Goal: Task Accomplishment & Management: Manage account settings

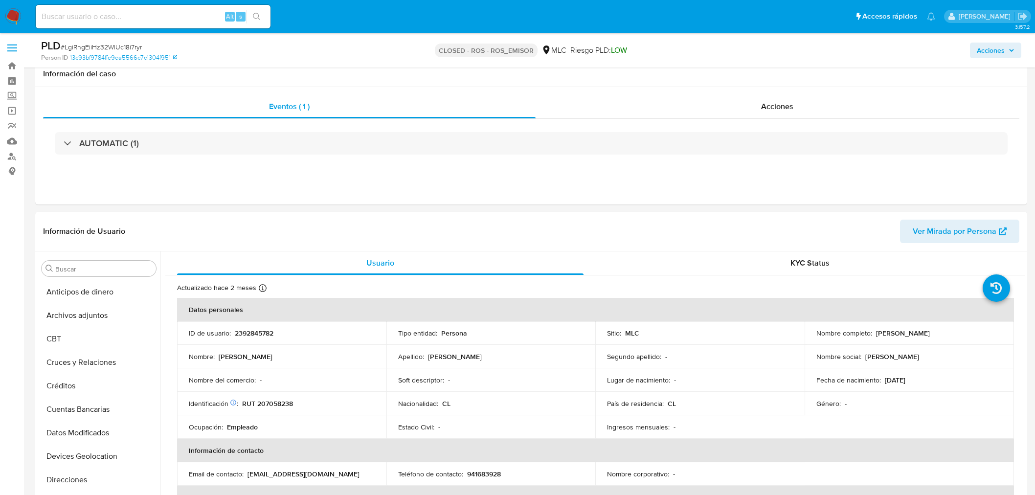
select select "10"
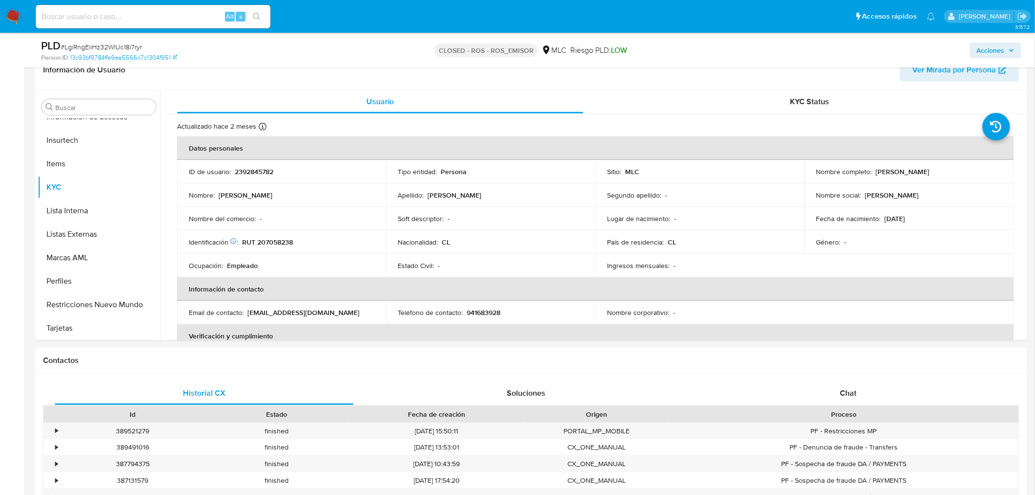
scroll to position [177, 0]
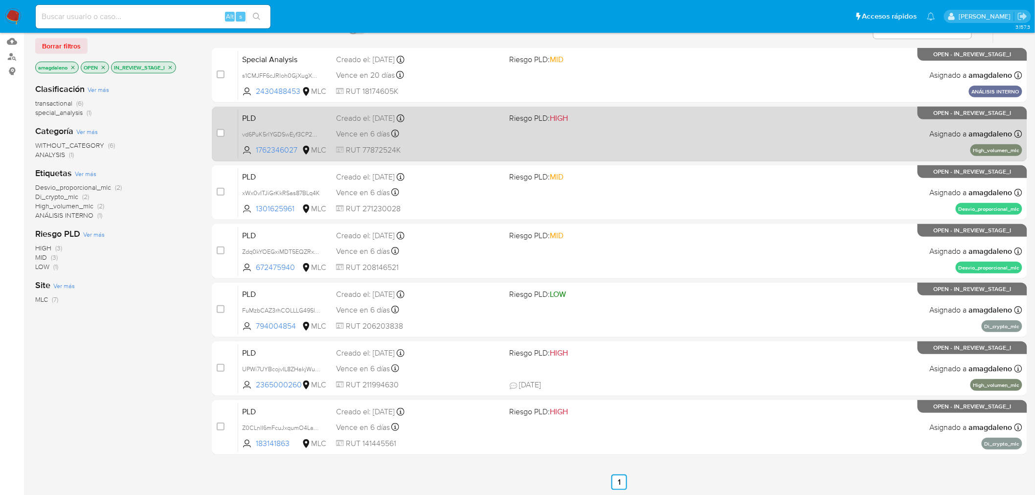
scroll to position [100, 0]
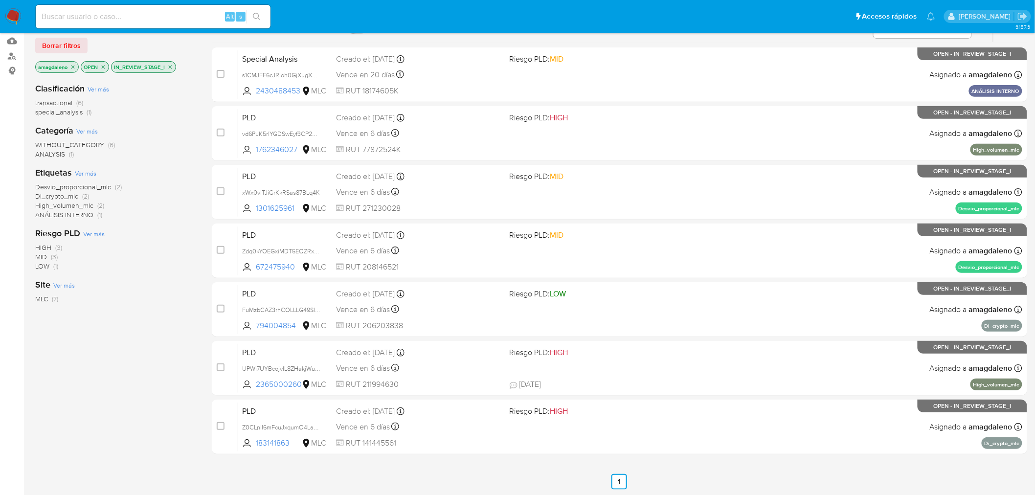
click at [170, 62] on p "IN_REVIEW_STAGE_I" at bounding box center [144, 67] width 64 height 11
click at [172, 62] on p "IN_REVIEW_STAGE_I" at bounding box center [144, 67] width 64 height 11
click at [172, 68] on icon "close-filter" at bounding box center [170, 67] width 6 height 6
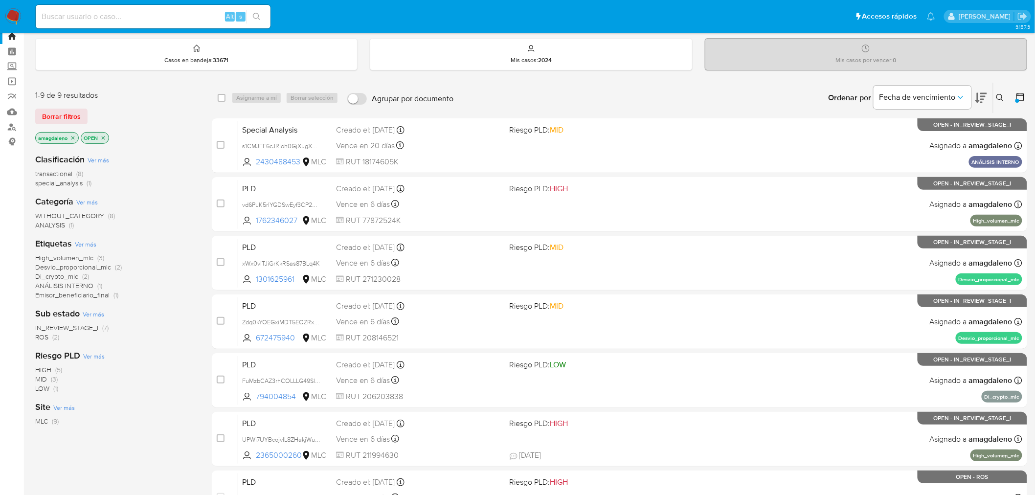
scroll to position [54, 0]
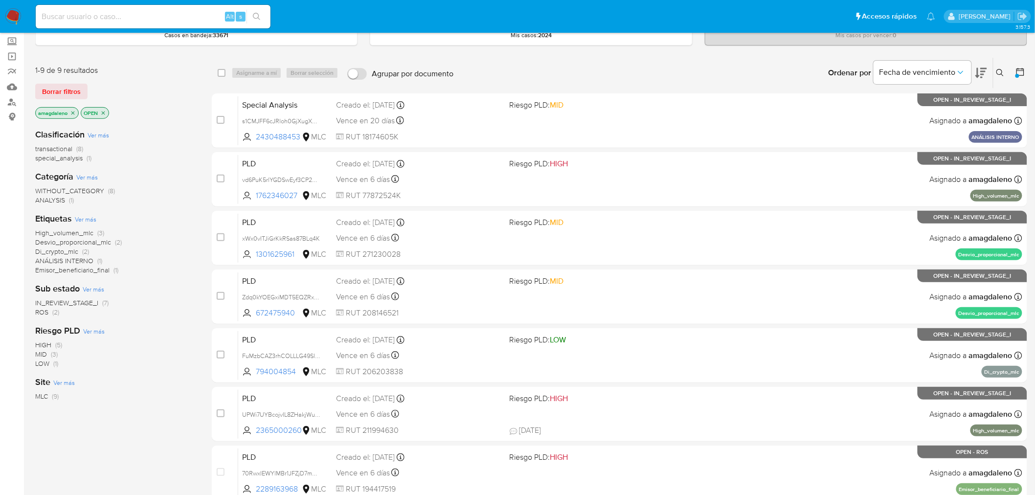
click at [66, 151] on span "transactional" at bounding box center [53, 149] width 37 height 10
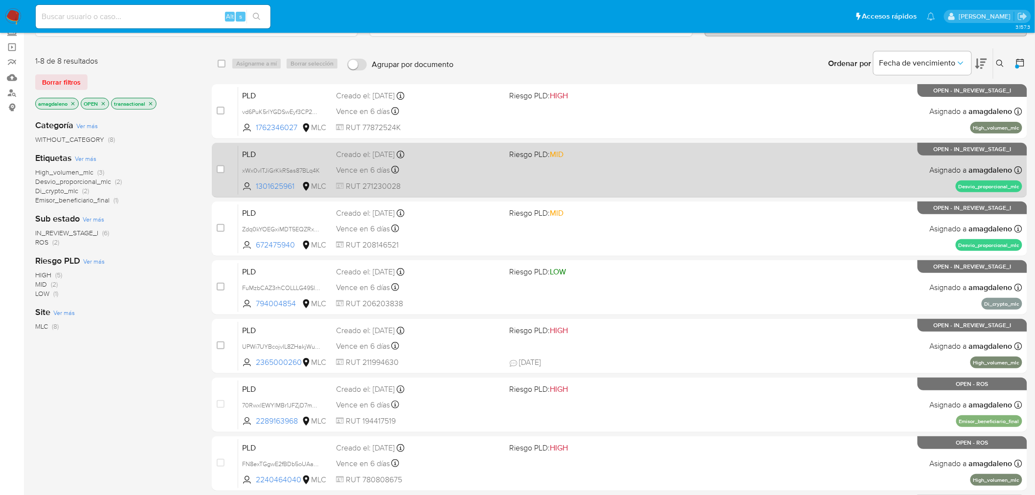
scroll to position [105, 0]
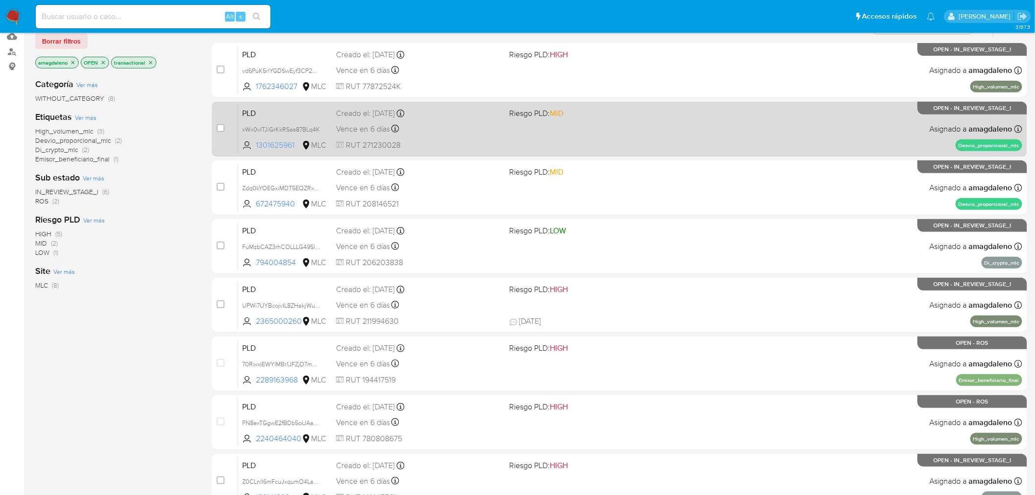
click at [274, 149] on span "1301625961" at bounding box center [278, 145] width 44 height 11
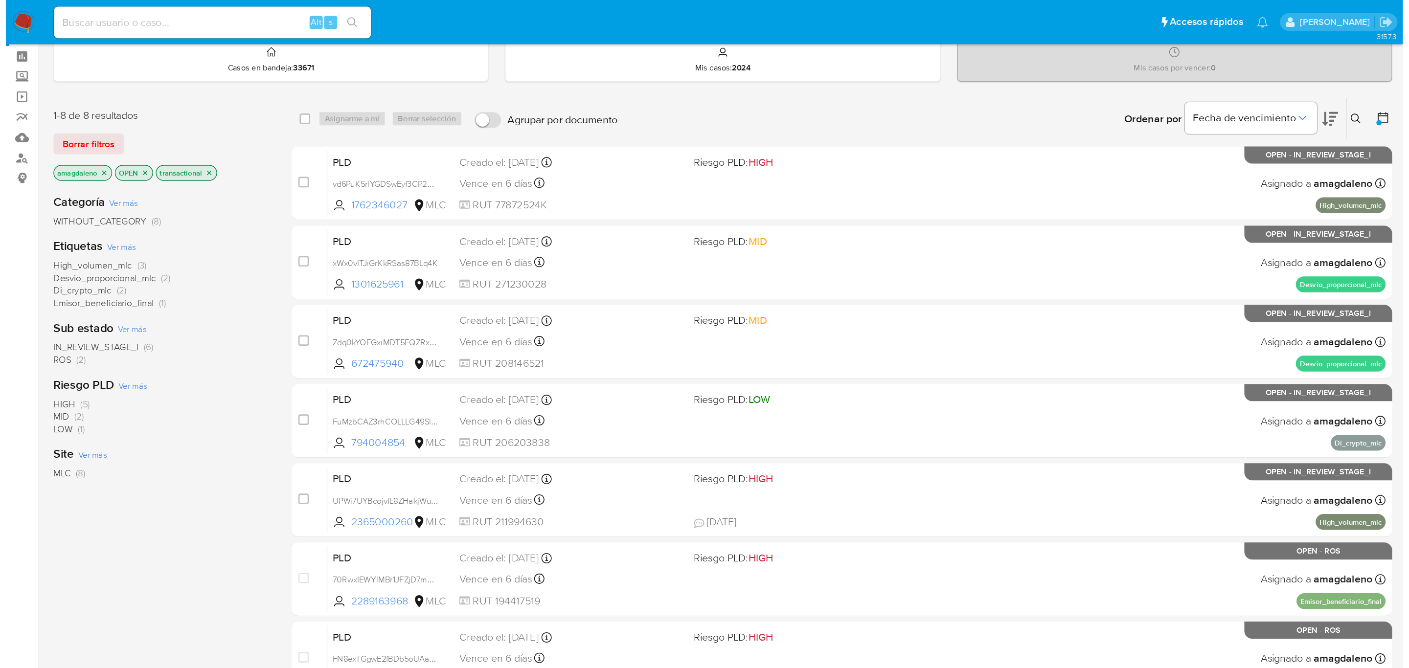
scroll to position [0, 0]
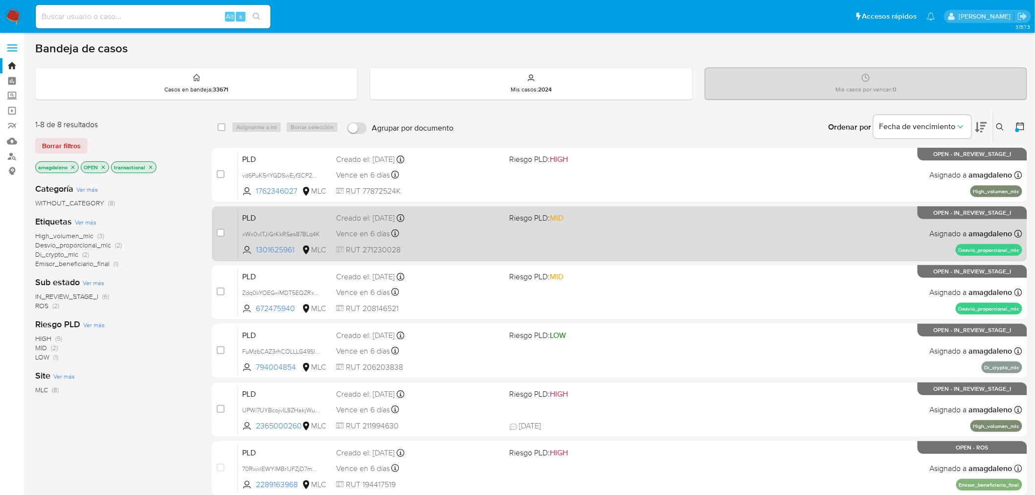
click at [408, 232] on div "Vence en 6 días Vence el 10/09/2025 06:09:23" at bounding box center [419, 233] width 166 height 13
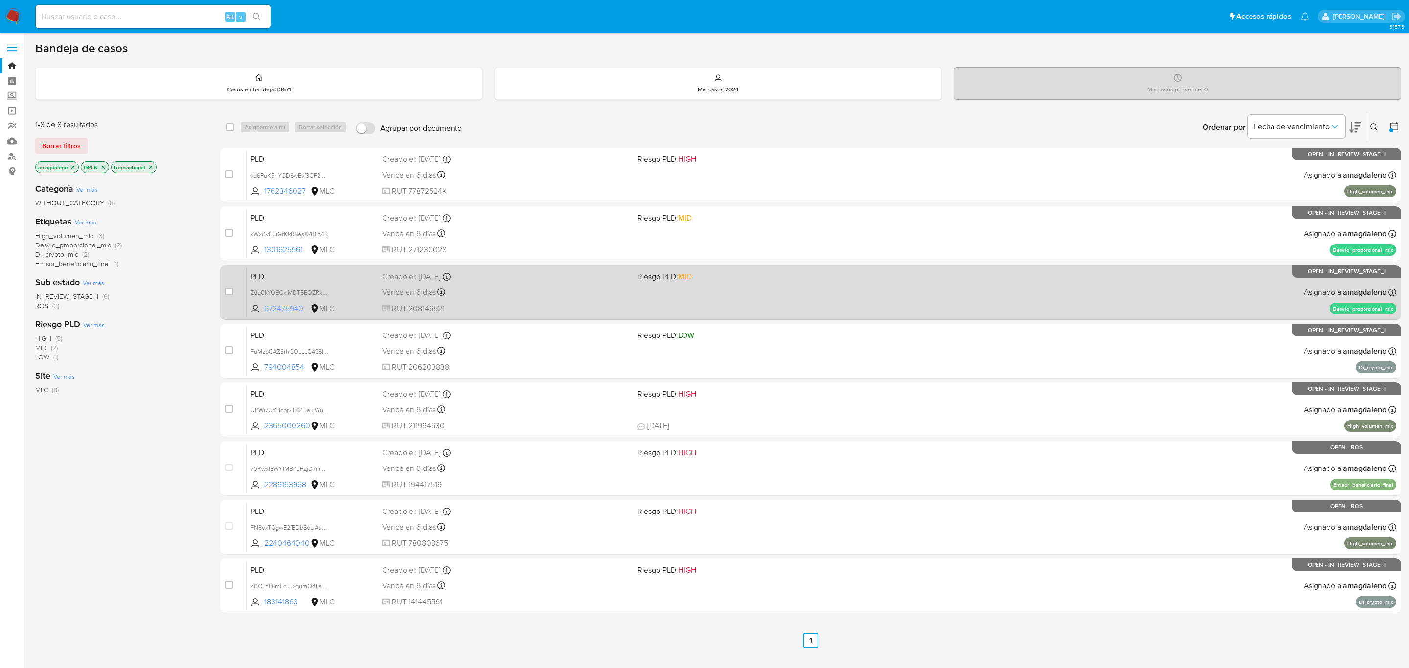
click at [292, 307] on span "672475940" at bounding box center [286, 308] width 44 height 11
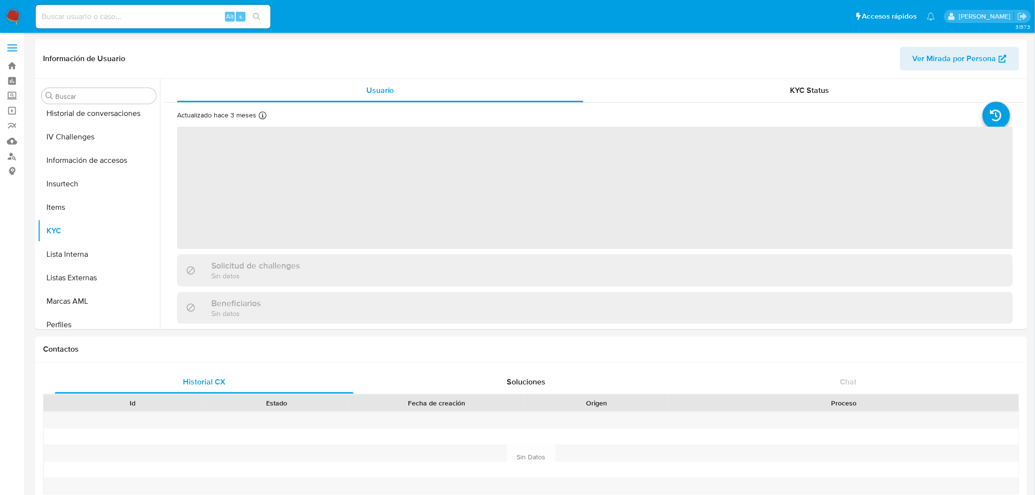
scroll to position [413, 0]
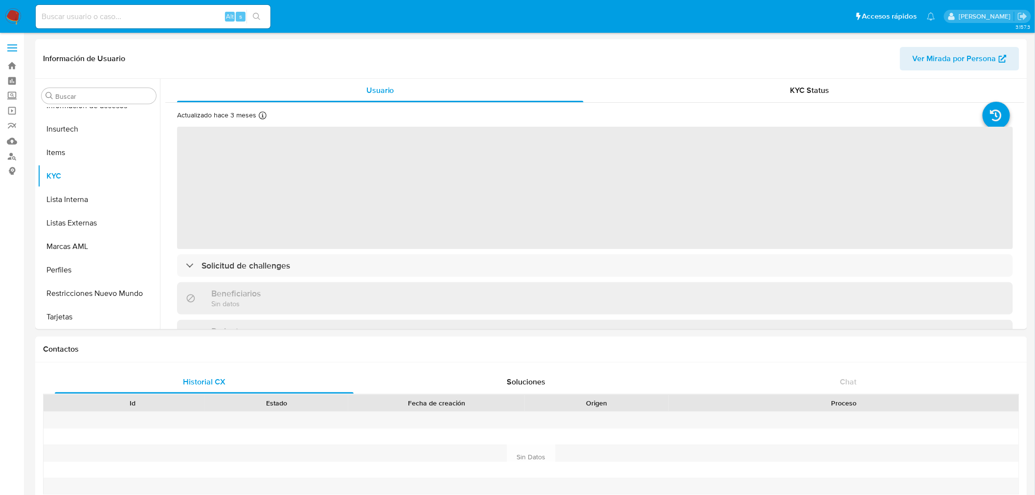
select select "10"
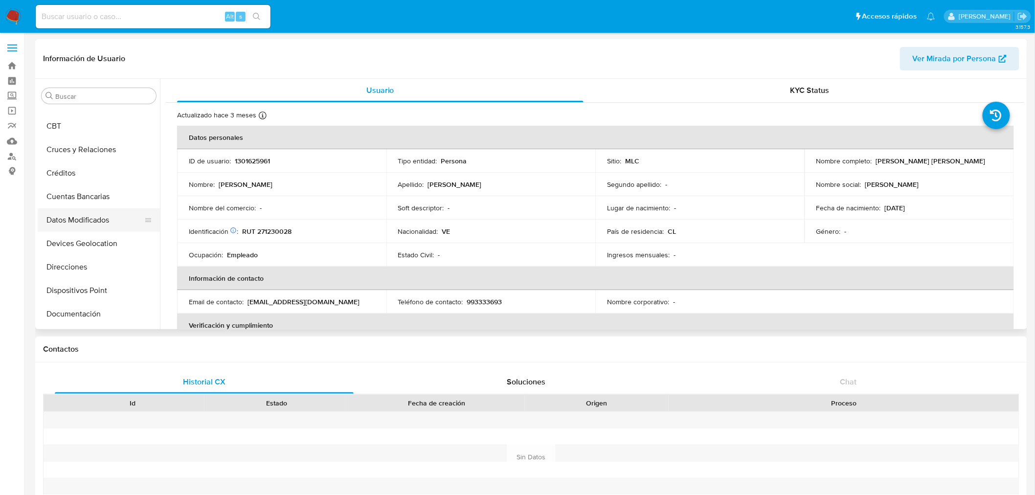
scroll to position [0, 0]
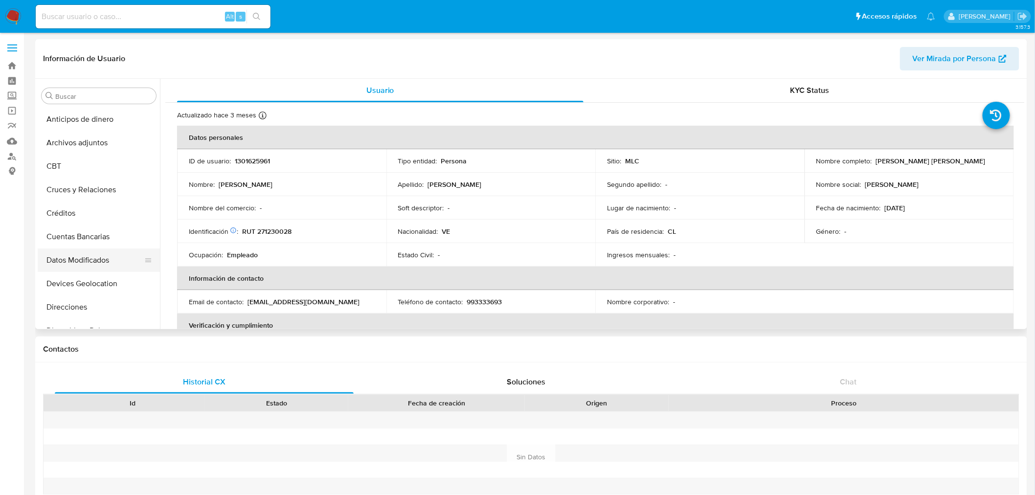
click at [96, 181] on button "Cruces y Relaciones" at bounding box center [99, 189] width 122 height 23
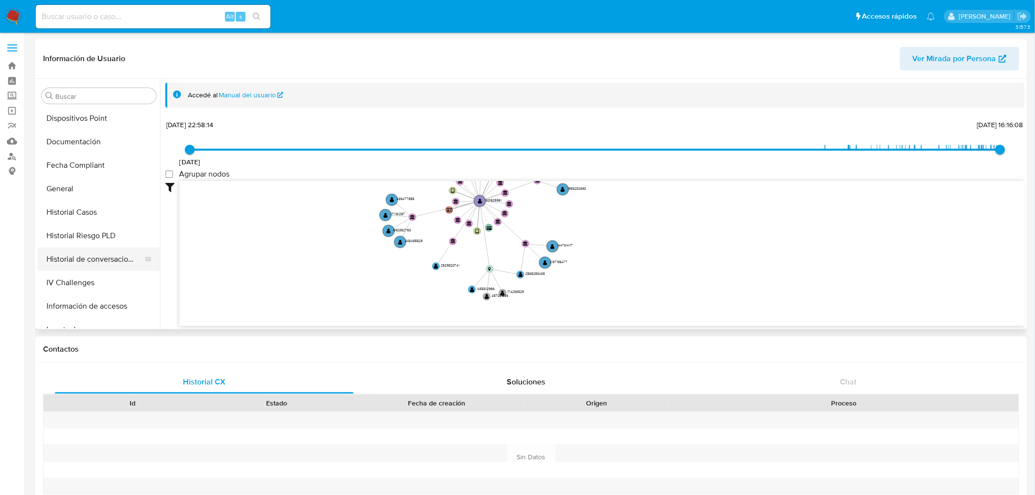
scroll to position [217, 0]
click at [98, 206] on button "Historial Casos" at bounding box center [95, 207] width 114 height 23
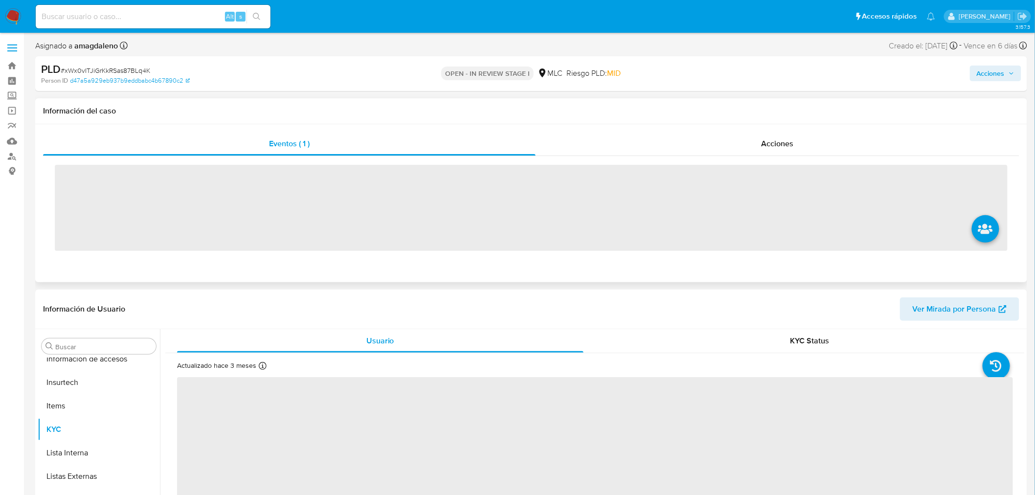
scroll to position [413, 0]
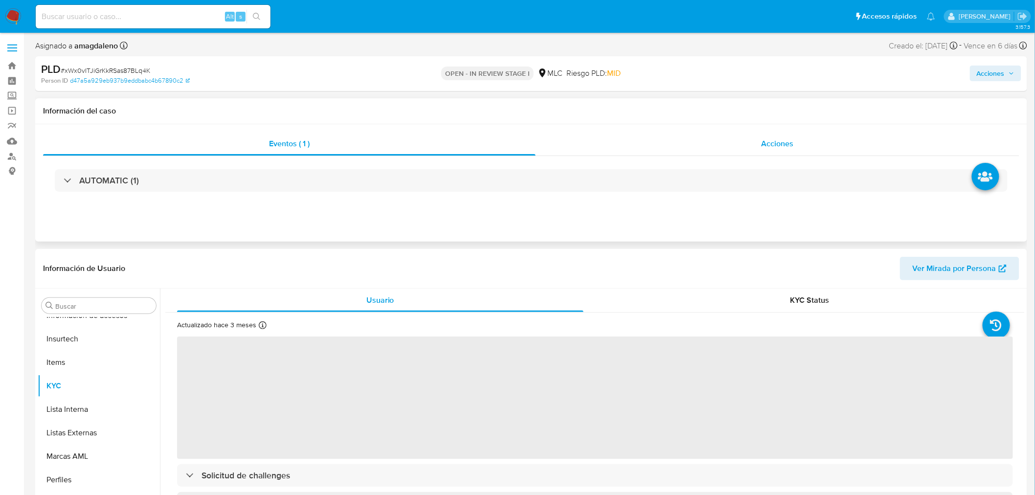
click at [696, 142] on div "Acciones" at bounding box center [778, 143] width 484 height 23
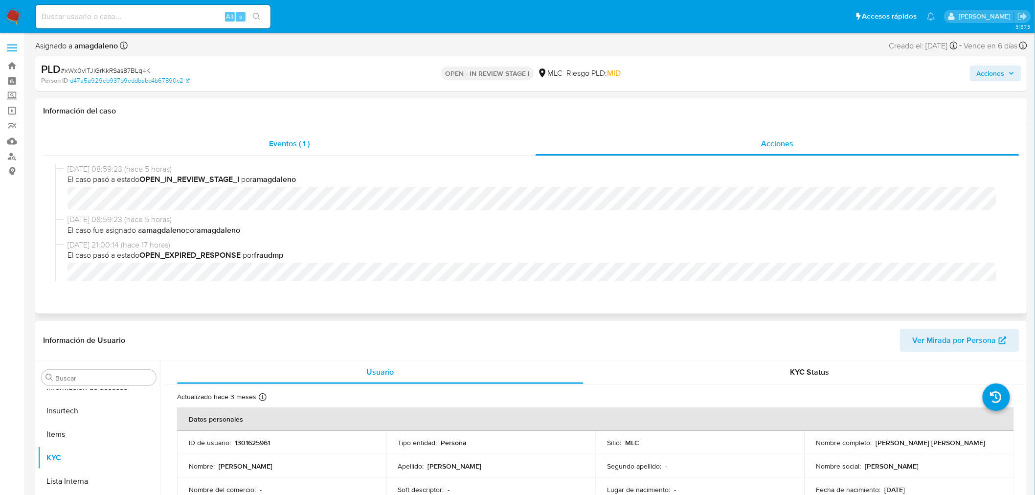
select select "10"
click at [372, 148] on div "Eventos ( 1 )" at bounding box center [289, 143] width 493 height 23
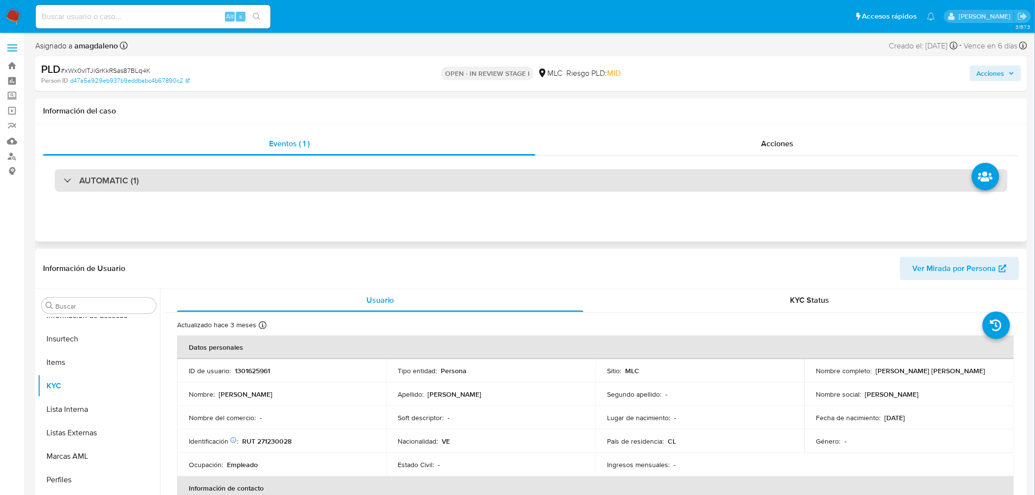
click at [330, 176] on div "AUTOMATIC (1)" at bounding box center [531, 180] width 953 height 22
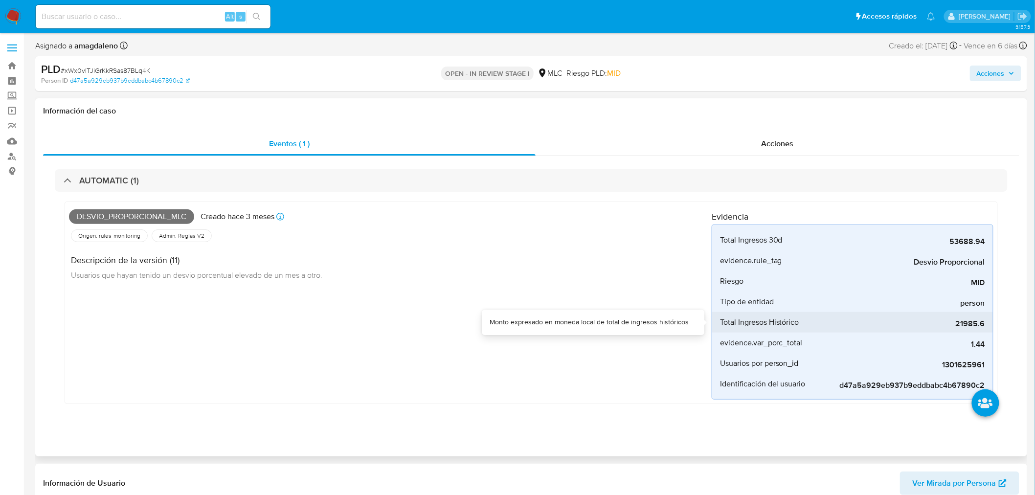
drag, startPoint x: 959, startPoint y: 325, endPoint x: 979, endPoint y: 319, distance: 20.3
click at [979, 319] on span "21985.6" at bounding box center [911, 324] width 147 height 10
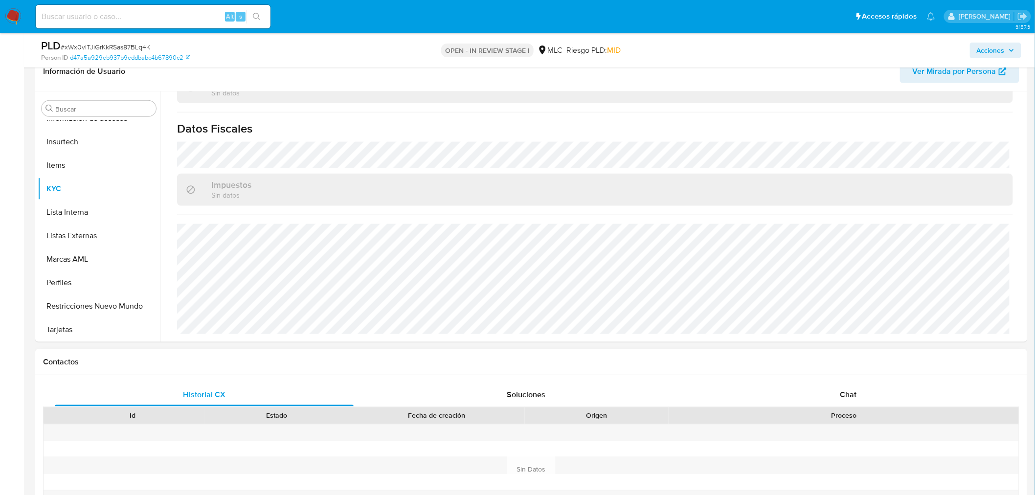
scroll to position [434, 0]
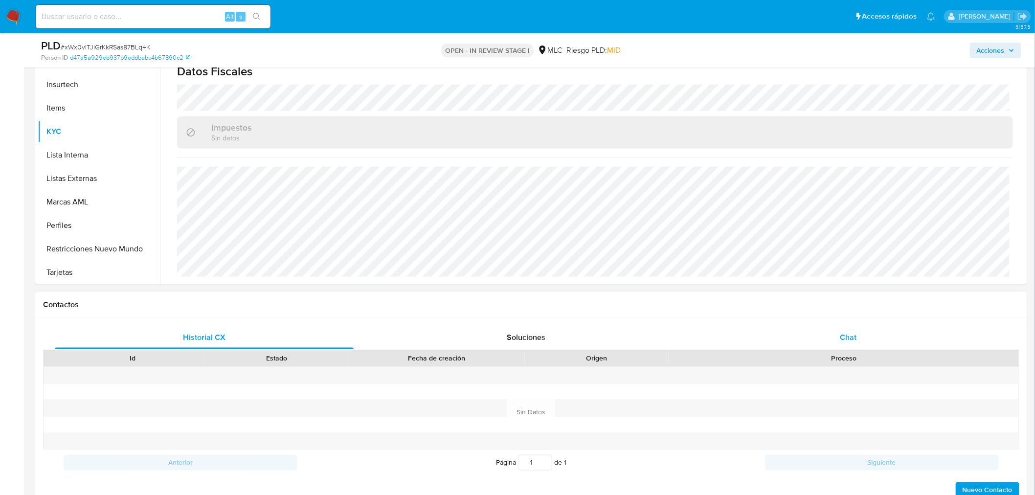
click at [858, 343] on div "Chat" at bounding box center [848, 337] width 299 height 23
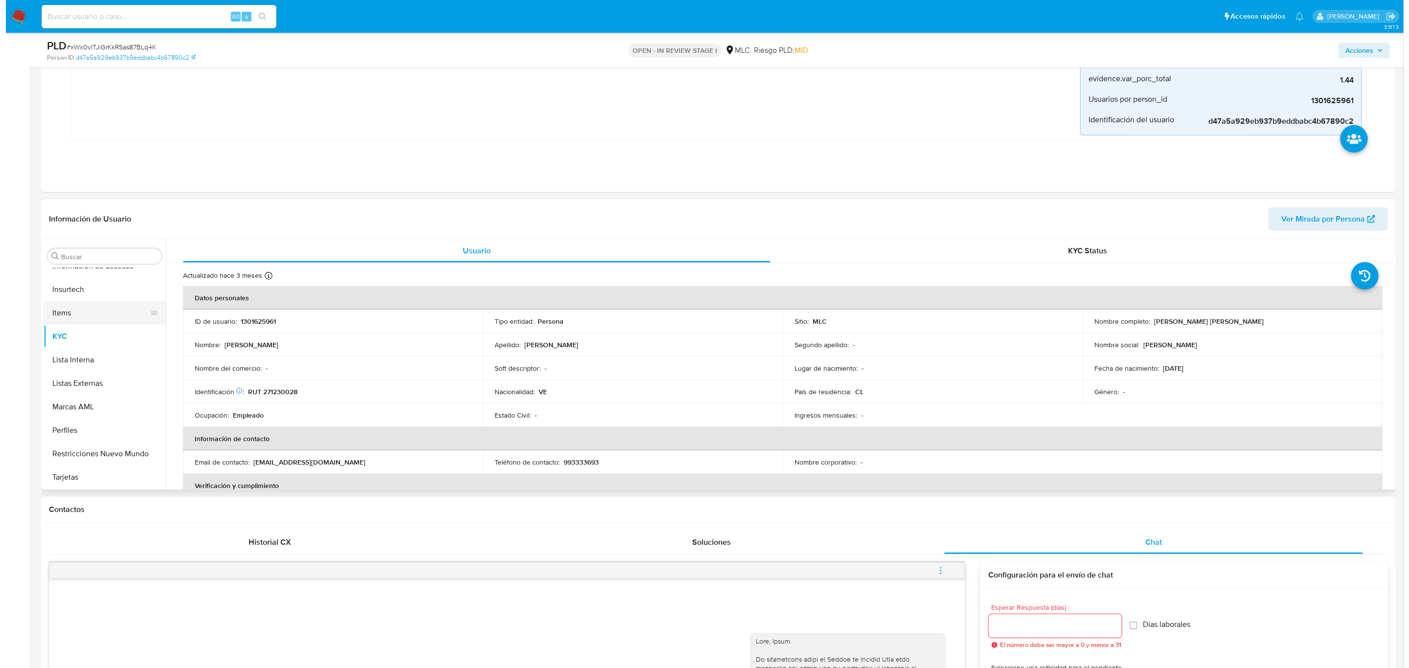
scroll to position [0, 0]
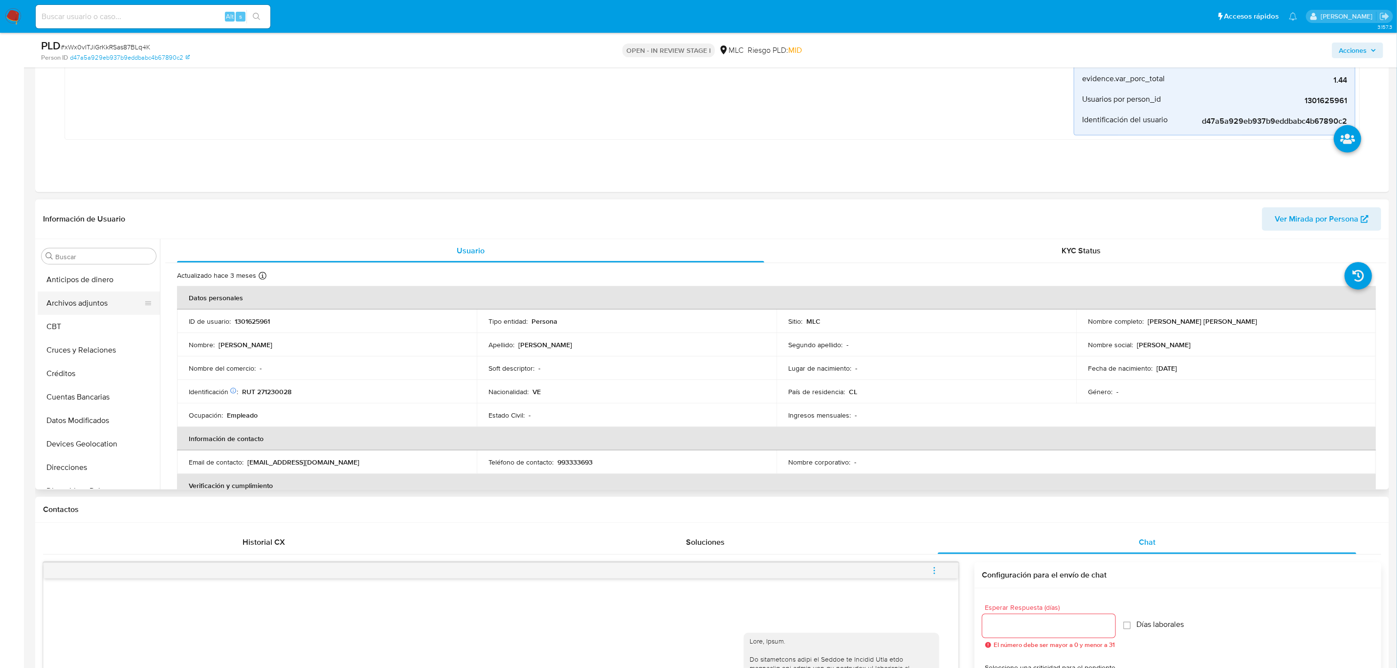
click at [72, 309] on button "Archivos adjuntos" at bounding box center [95, 303] width 114 height 23
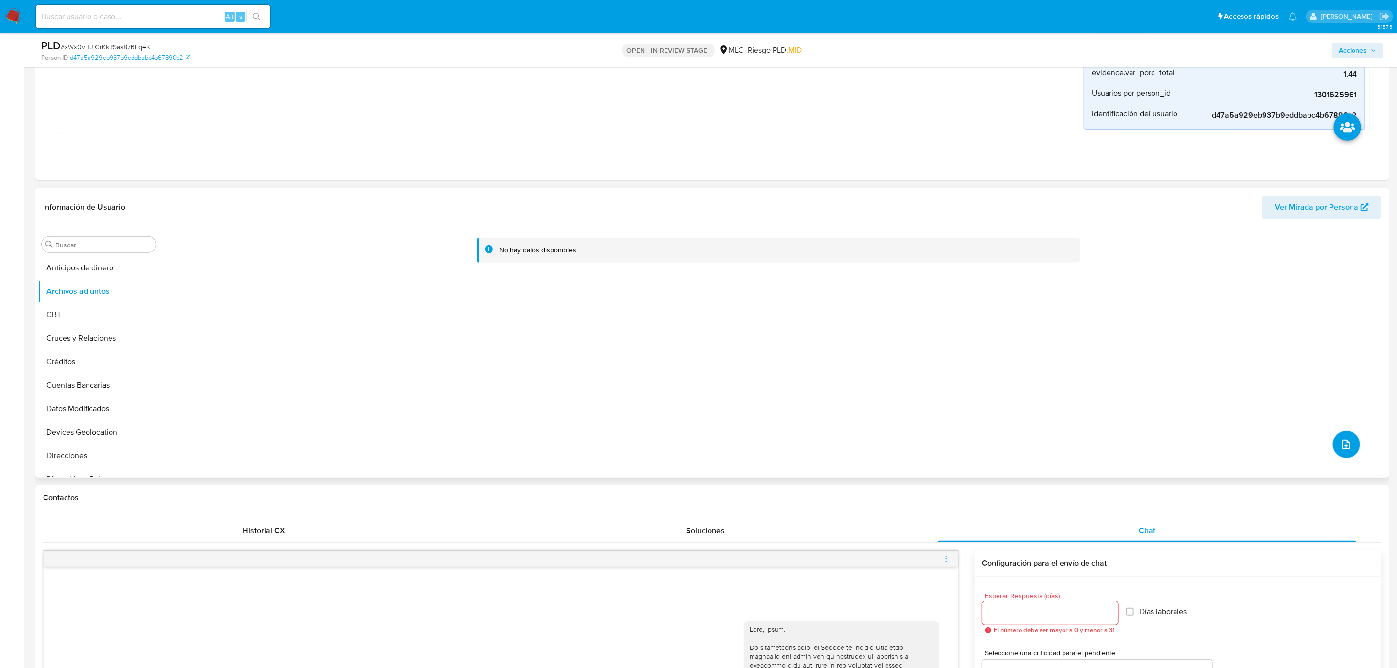
click at [1043, 447] on icon "upload-file" at bounding box center [1347, 445] width 8 height 10
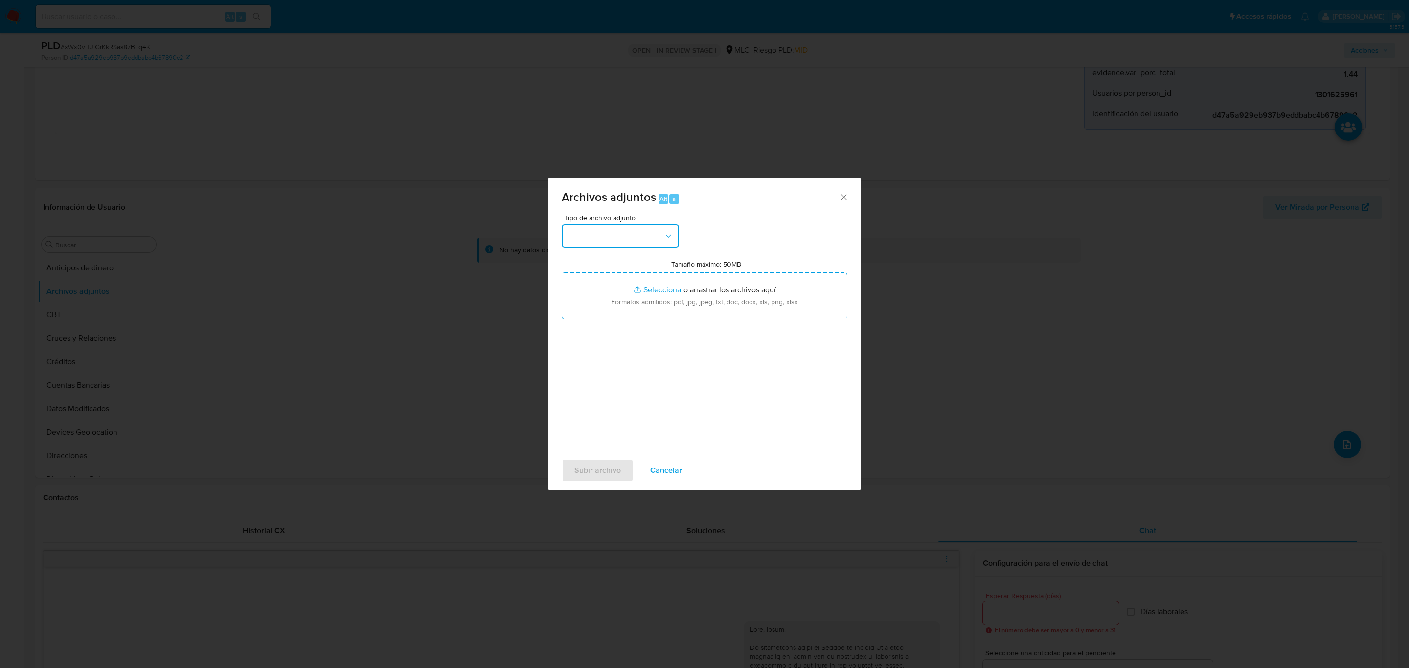
click at [598, 229] on button "button" at bounding box center [620, 236] width 117 height 23
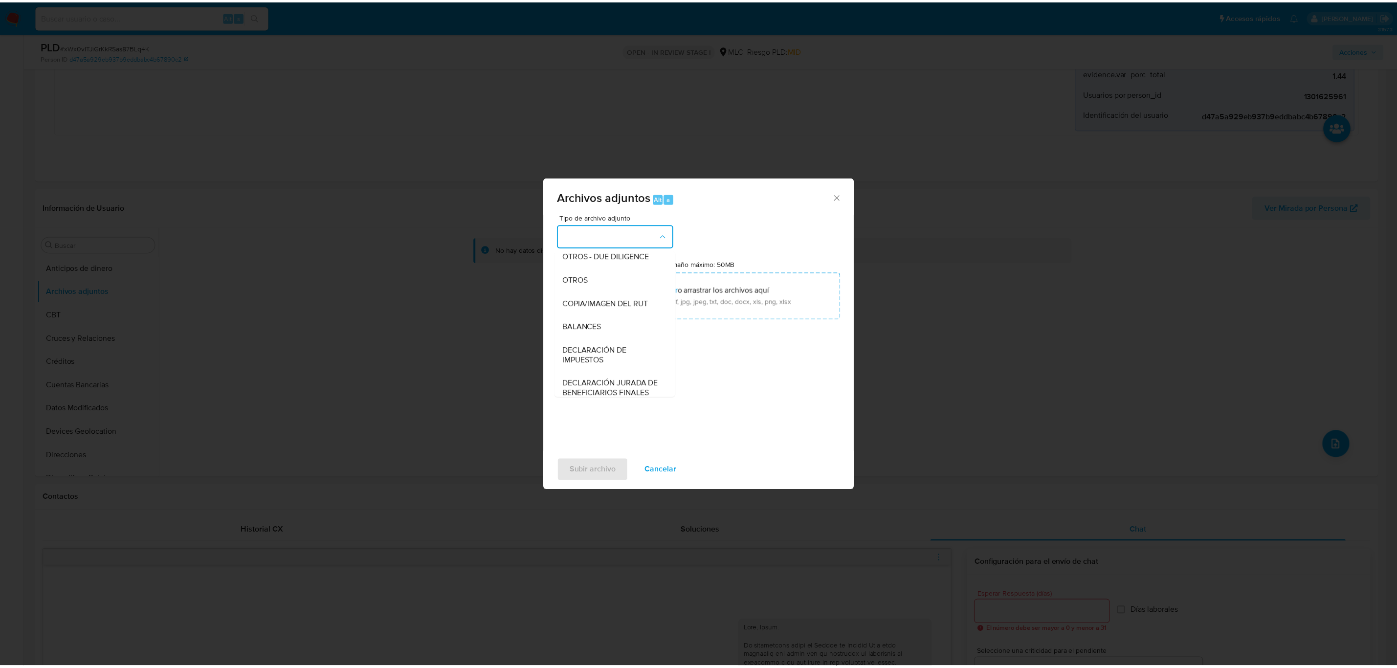
scroll to position [113, 0]
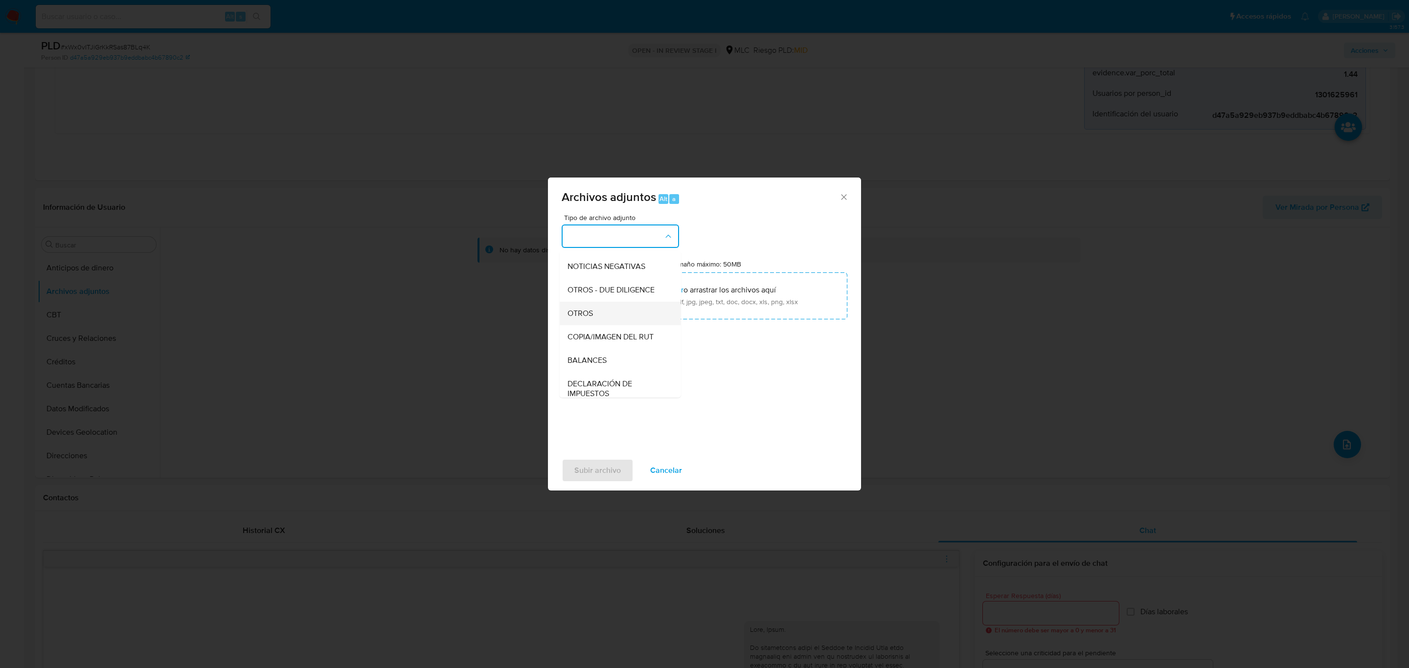
click at [590, 318] on span "OTROS" at bounding box center [579, 314] width 25 height 10
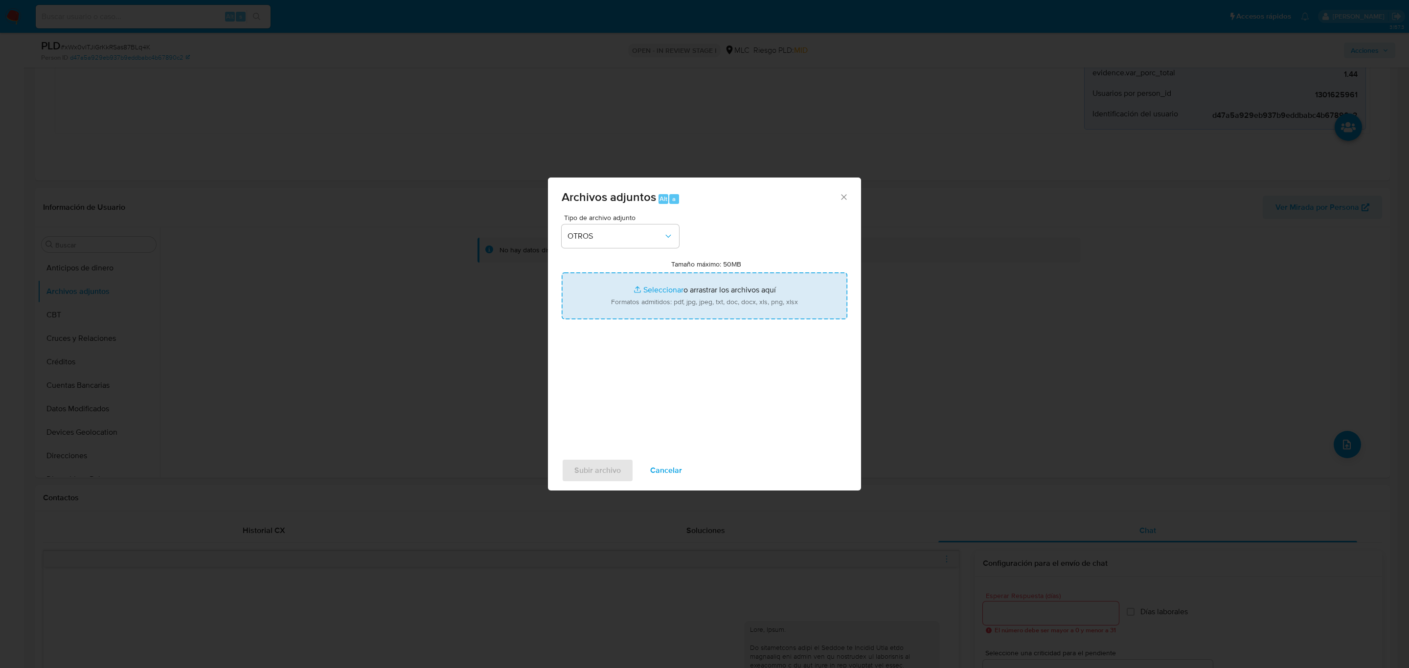
click at [682, 285] on input "Tamaño máximo: 50MB Seleccionar archivos" at bounding box center [705, 295] width 286 height 47
type input "C:\fakepath\1301625961 - 02_09_2025.xlsx"
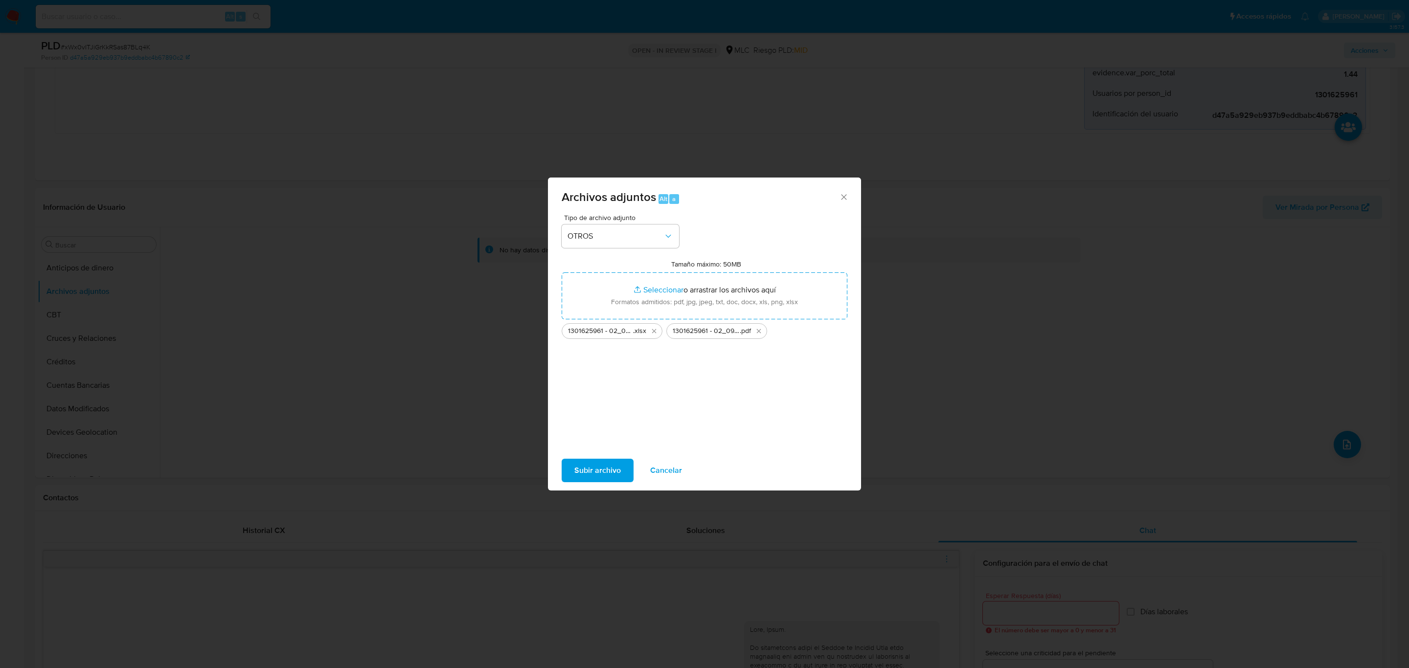
click at [600, 477] on span "Subir archivo" at bounding box center [597, 471] width 46 height 22
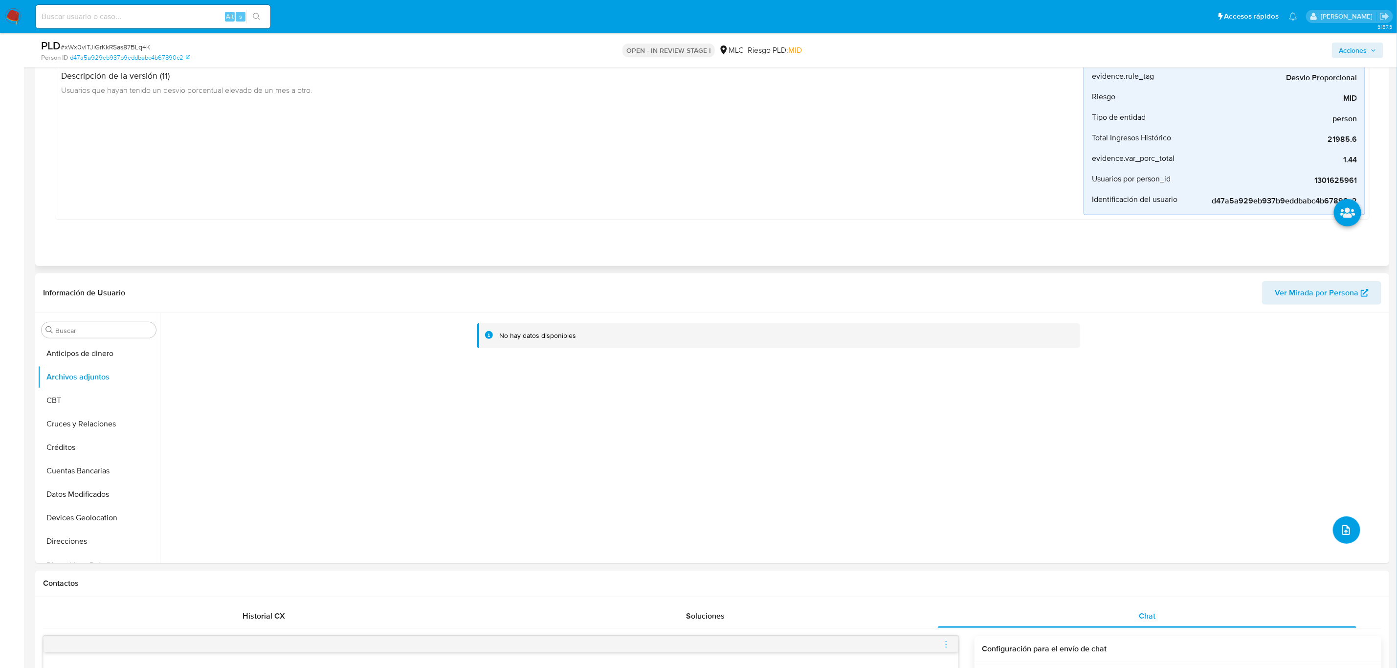
scroll to position [0, 0]
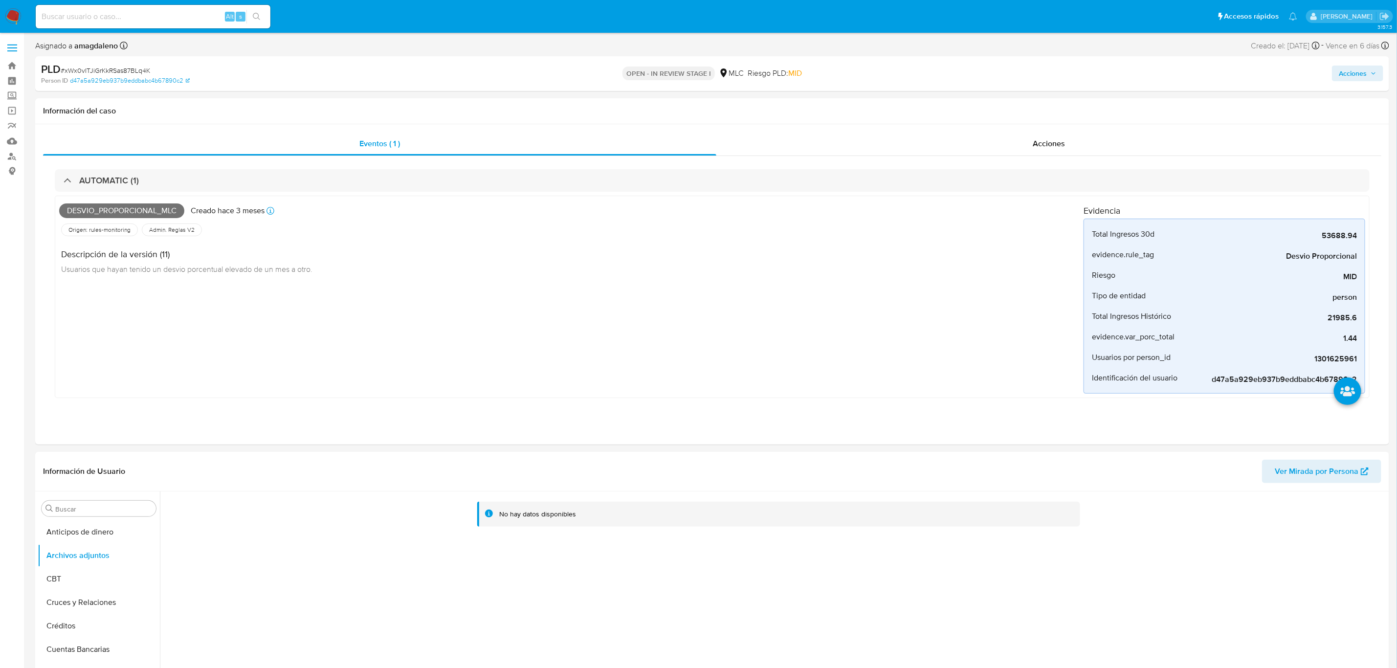
click at [1043, 70] on span "Acciones" at bounding box center [1353, 74] width 28 height 16
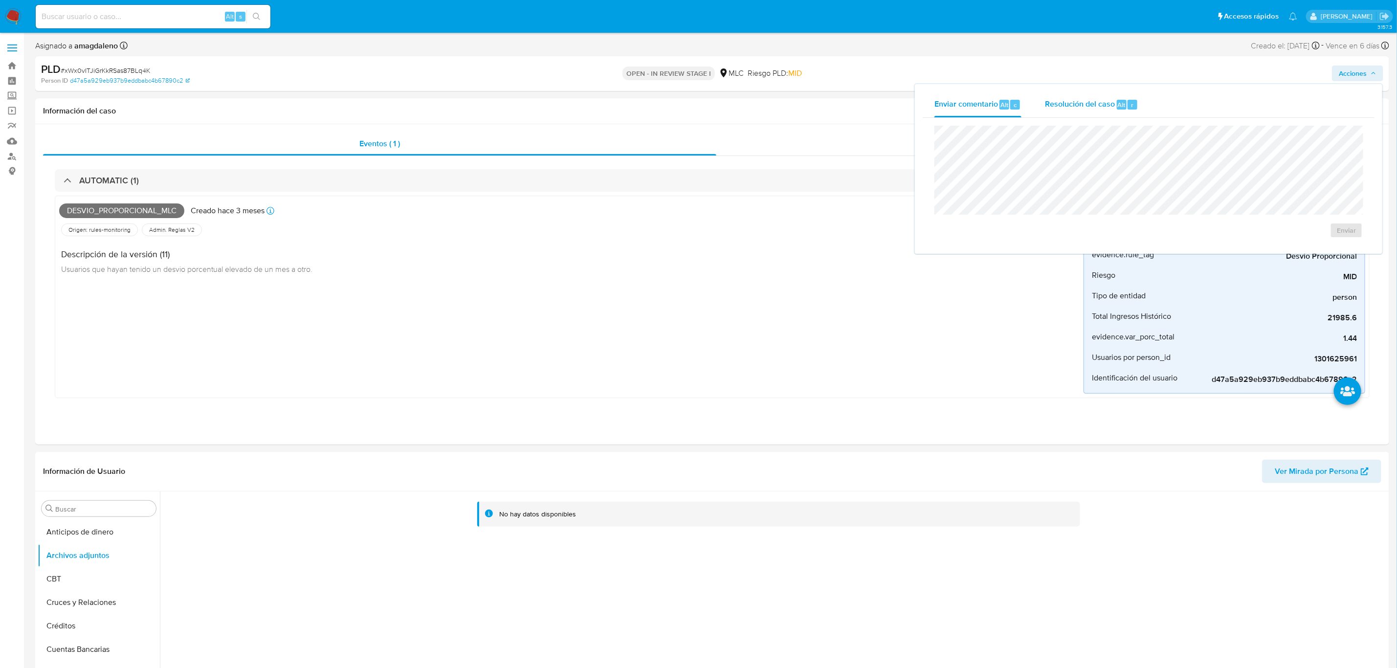
click at [1043, 106] on span "Resolución del caso" at bounding box center [1080, 104] width 70 height 11
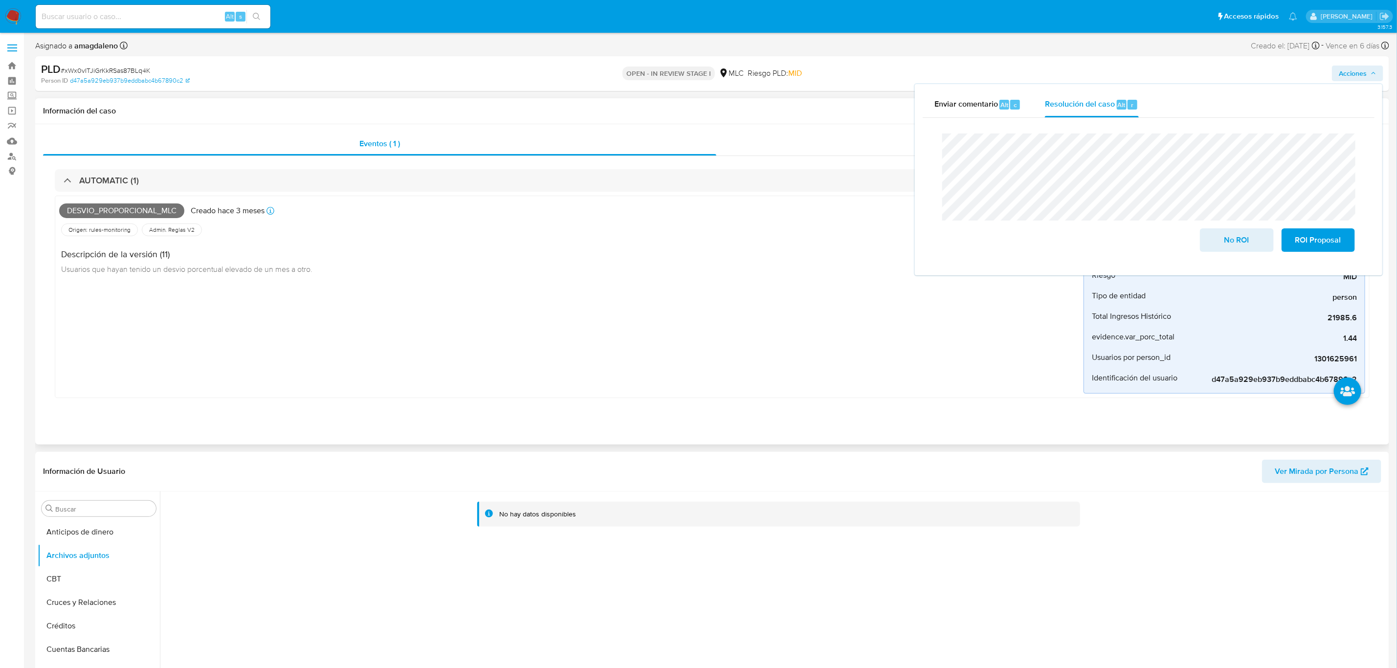
click at [782, 141] on div "Acciones" at bounding box center [1049, 143] width 665 height 23
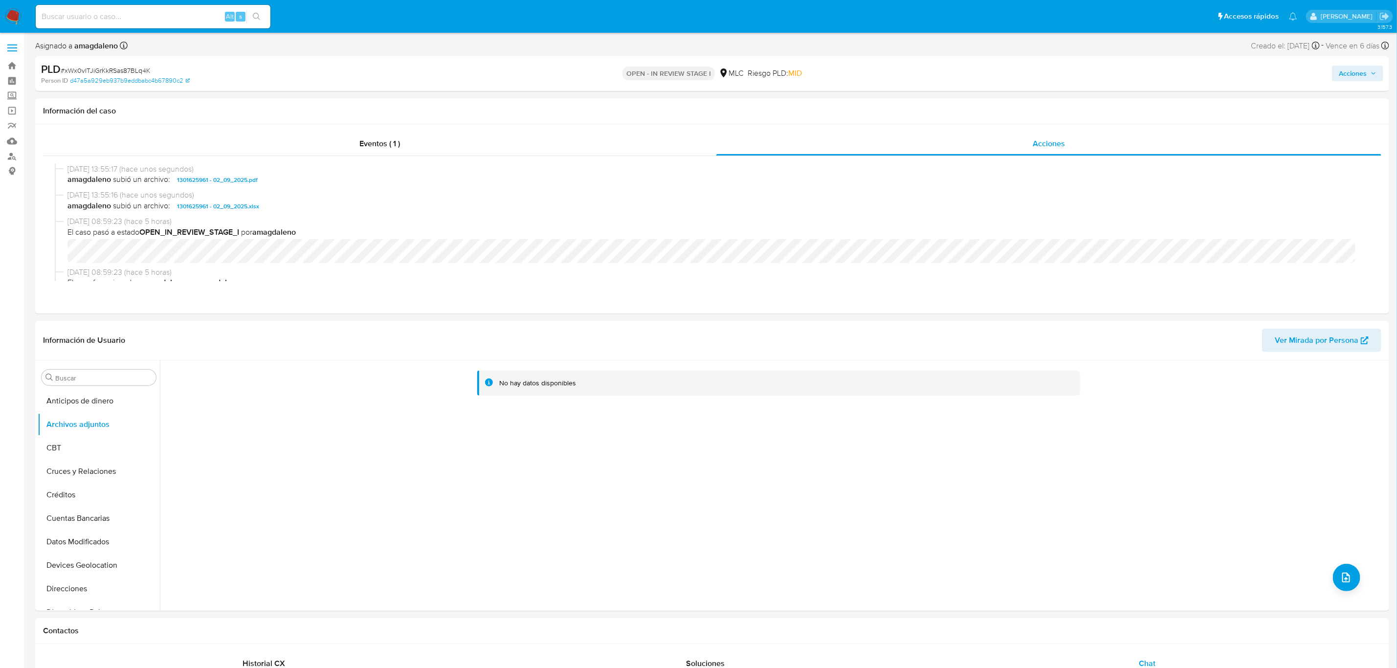
click at [1043, 78] on span "Acciones" at bounding box center [1353, 74] width 28 height 16
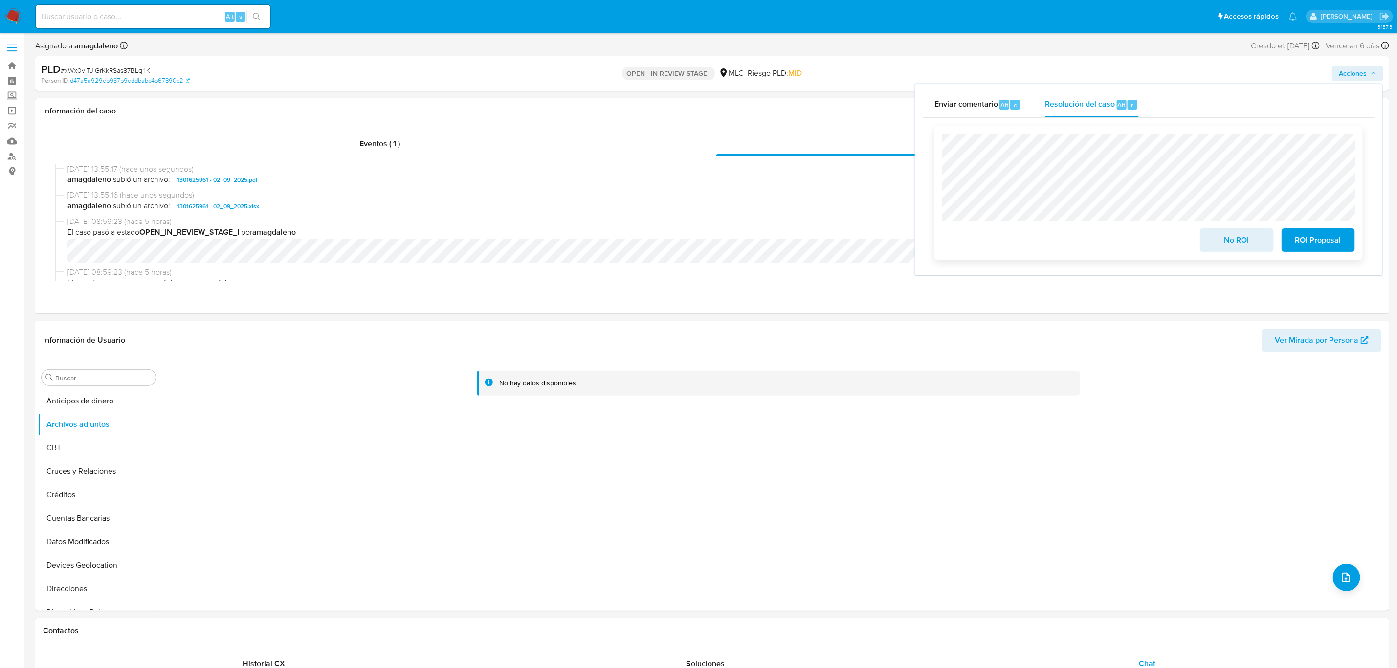
click at [1043, 246] on span "ROI Proposal" at bounding box center [1319, 240] width 48 height 22
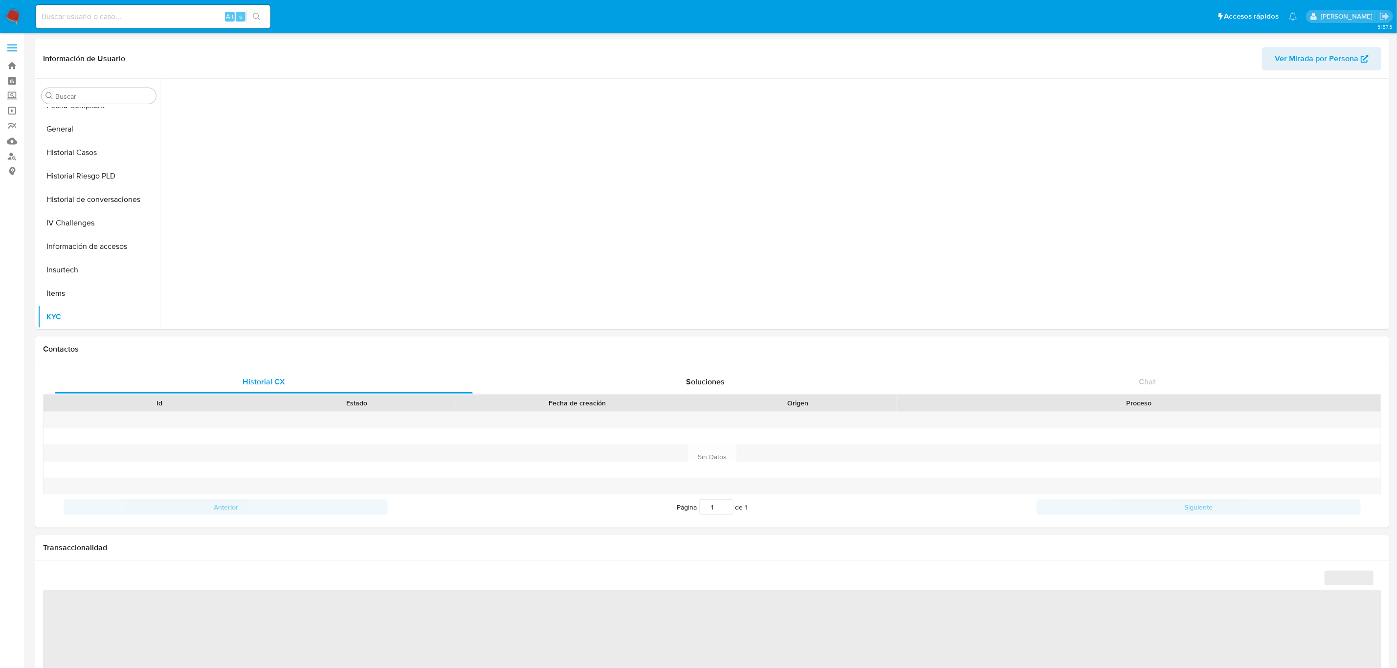
scroll to position [413, 0]
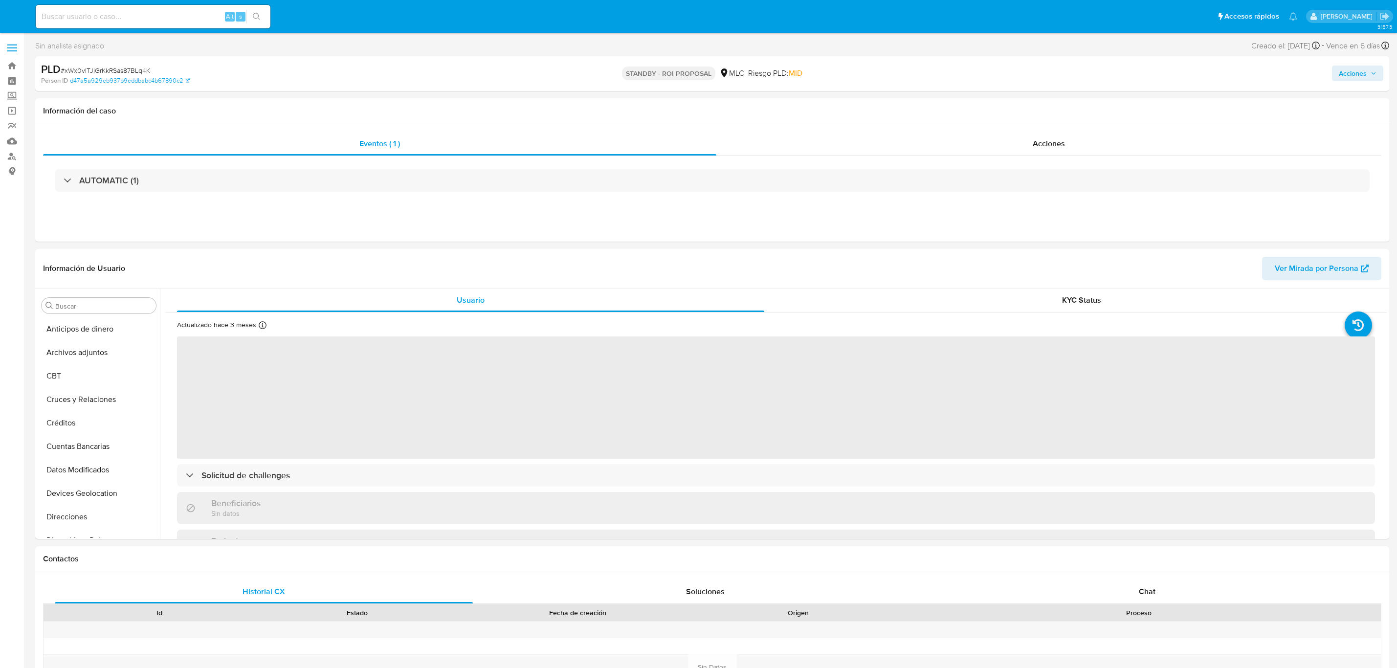
select select "10"
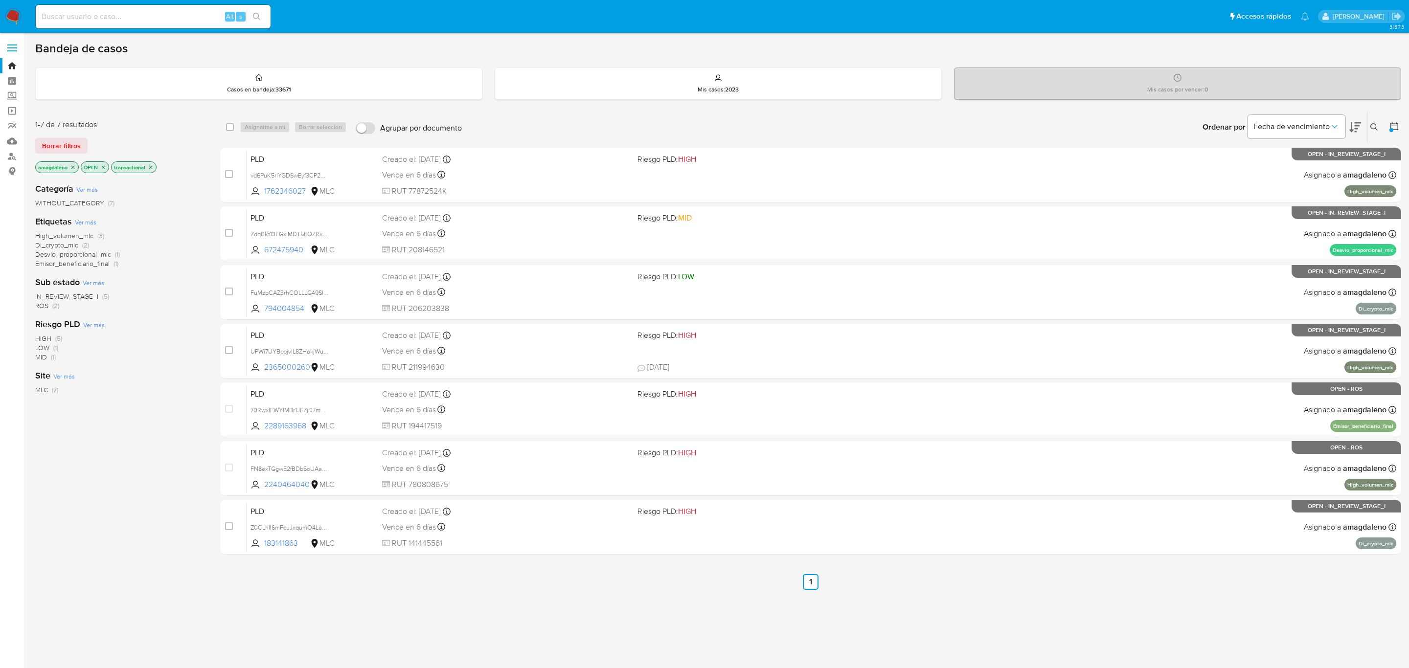
click at [70, 295] on span "IN_REVIEW_STAGE_I" at bounding box center [66, 297] width 63 height 10
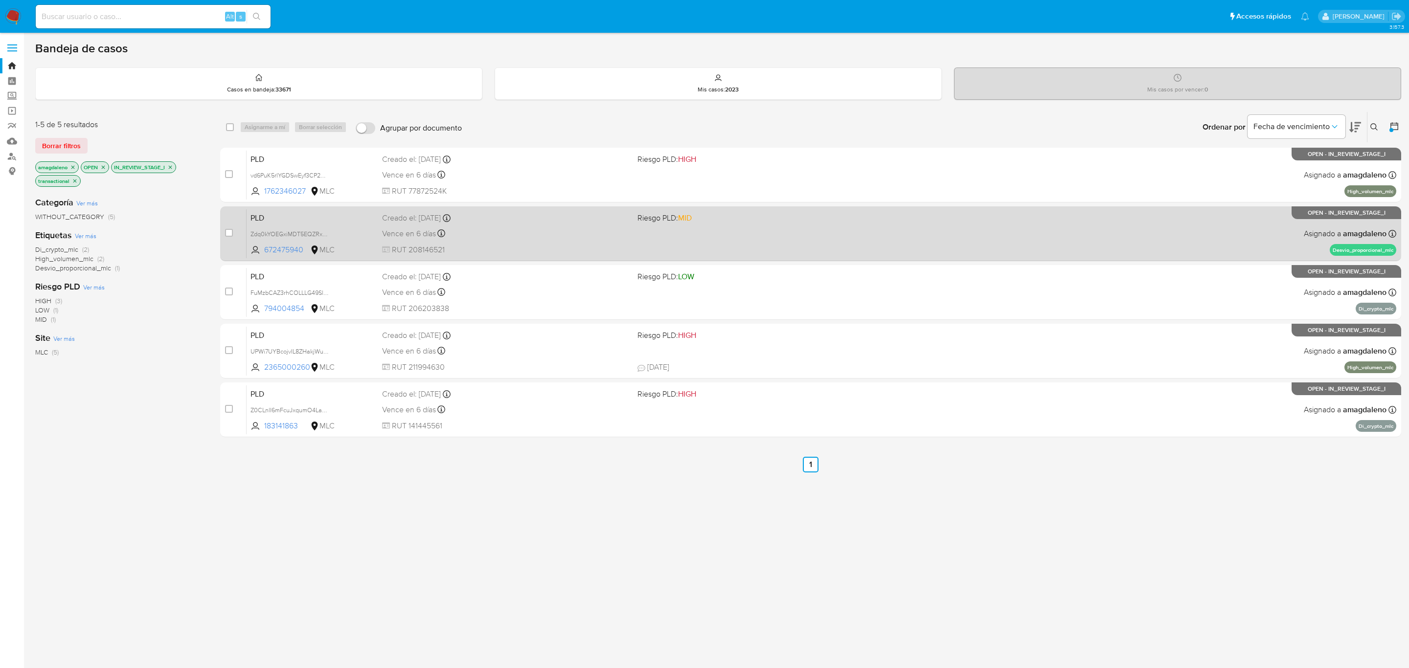
click at [690, 251] on div "PLD Zdq0kYOEGxiMDT5EQZRxPwqe 672475940 MLC Riesgo PLD: MID Creado el: [DATE] Cr…" at bounding box center [821, 233] width 1149 height 49
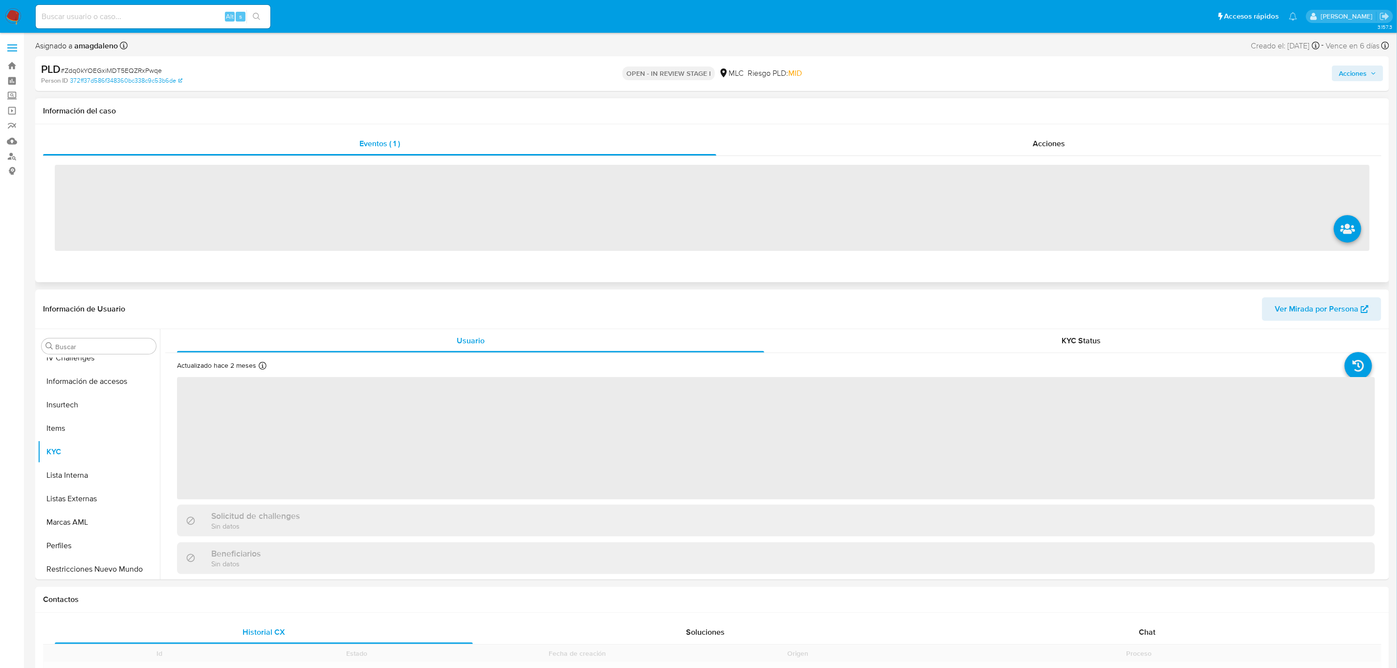
scroll to position [413, 0]
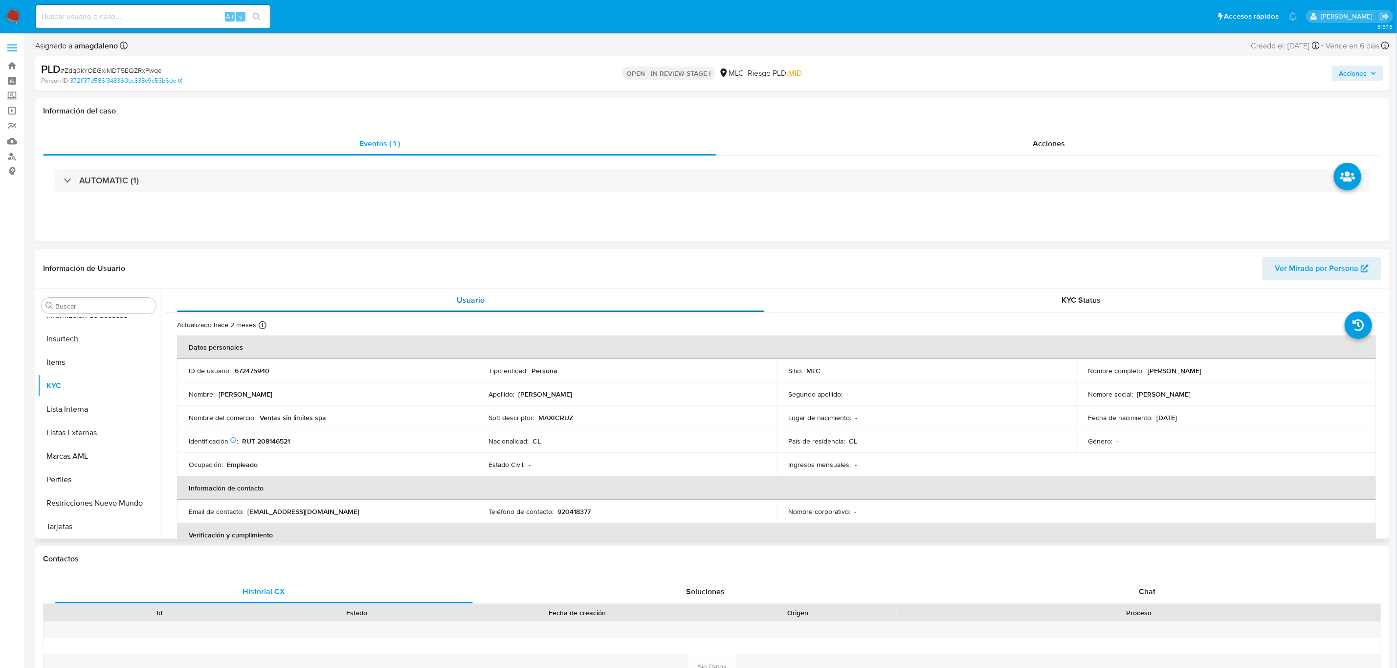
select select "10"
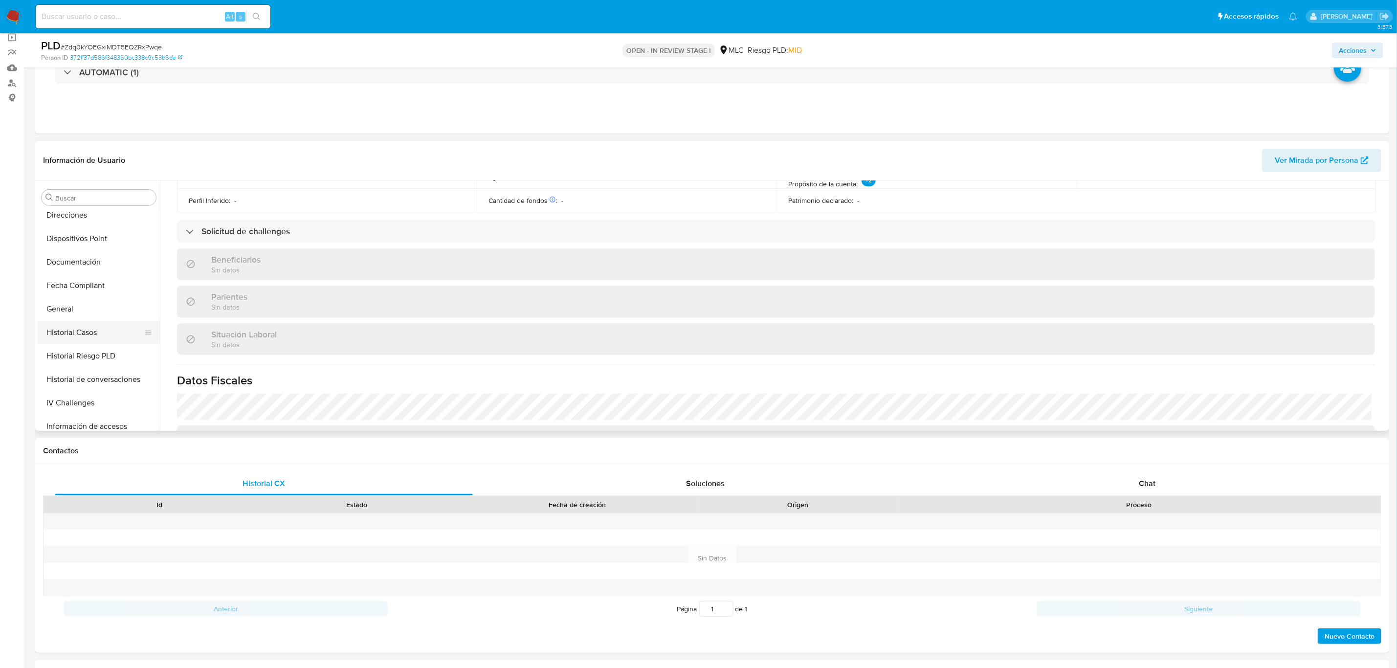
scroll to position [193, 0]
click at [101, 336] on button "Historial Casos" at bounding box center [95, 333] width 114 height 23
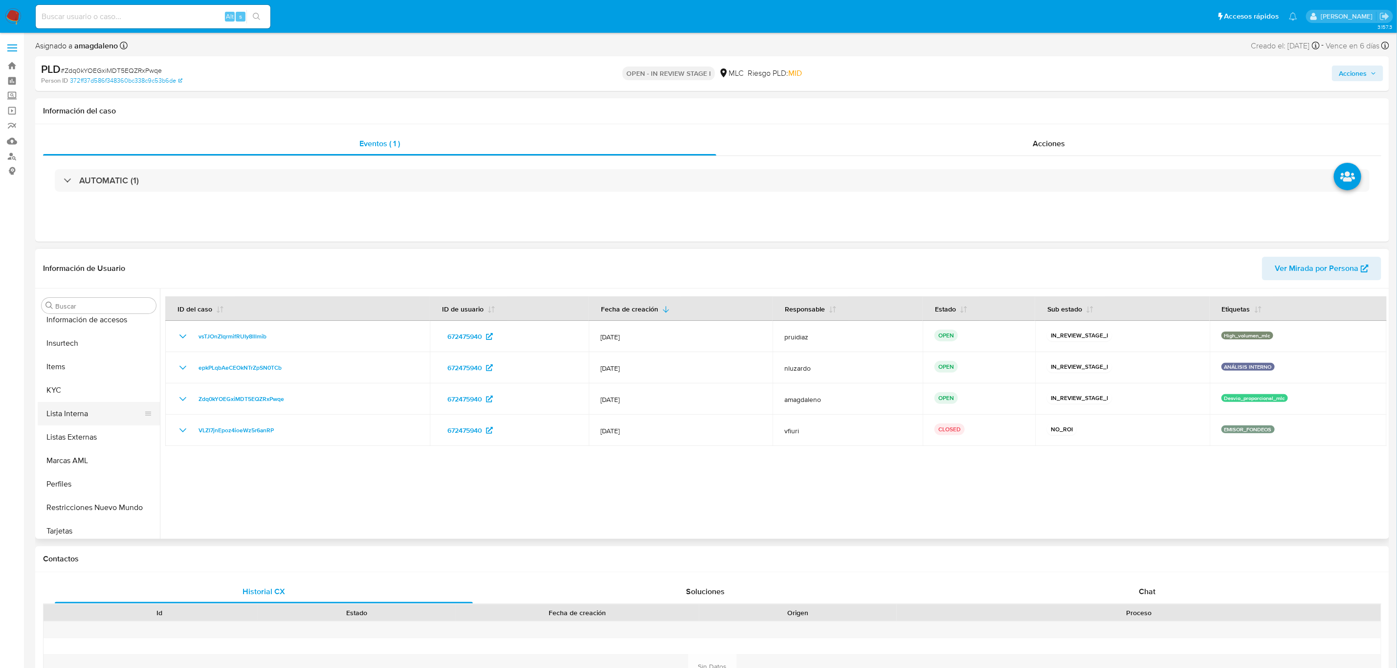
scroll to position [413, 0]
click at [67, 382] on button "KYC" at bounding box center [95, 385] width 114 height 23
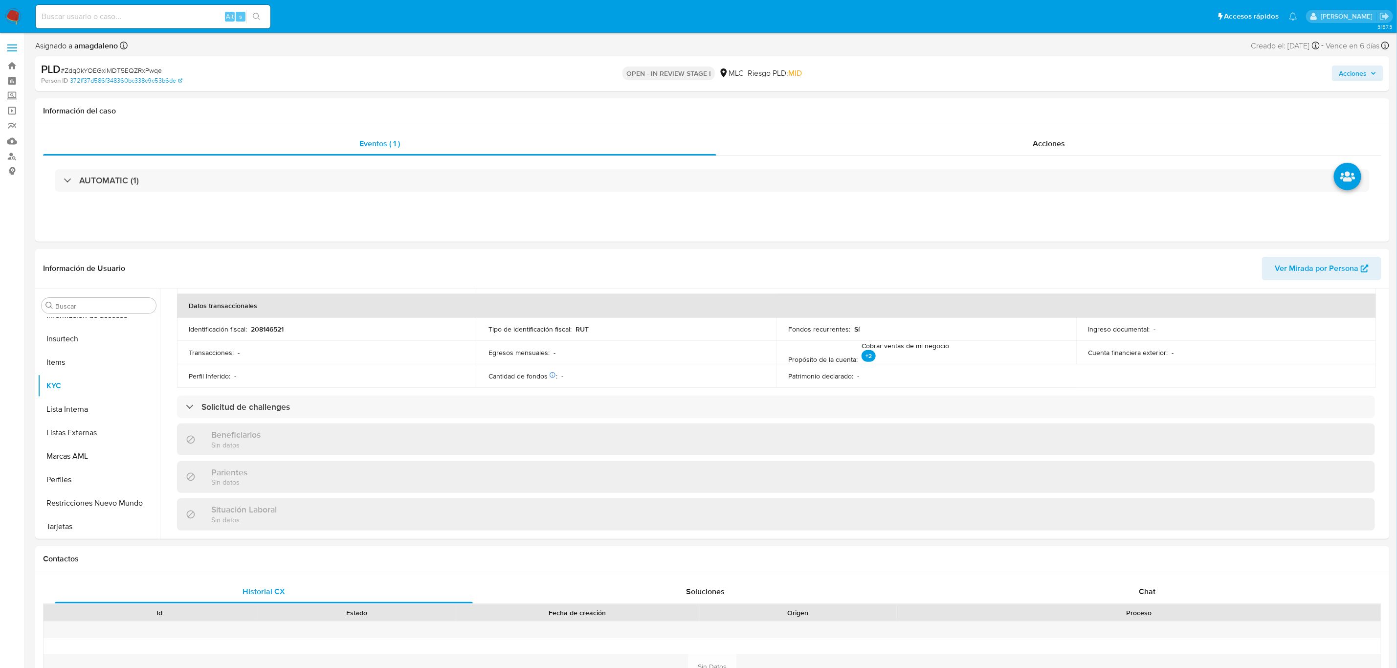
scroll to position [530, 0]
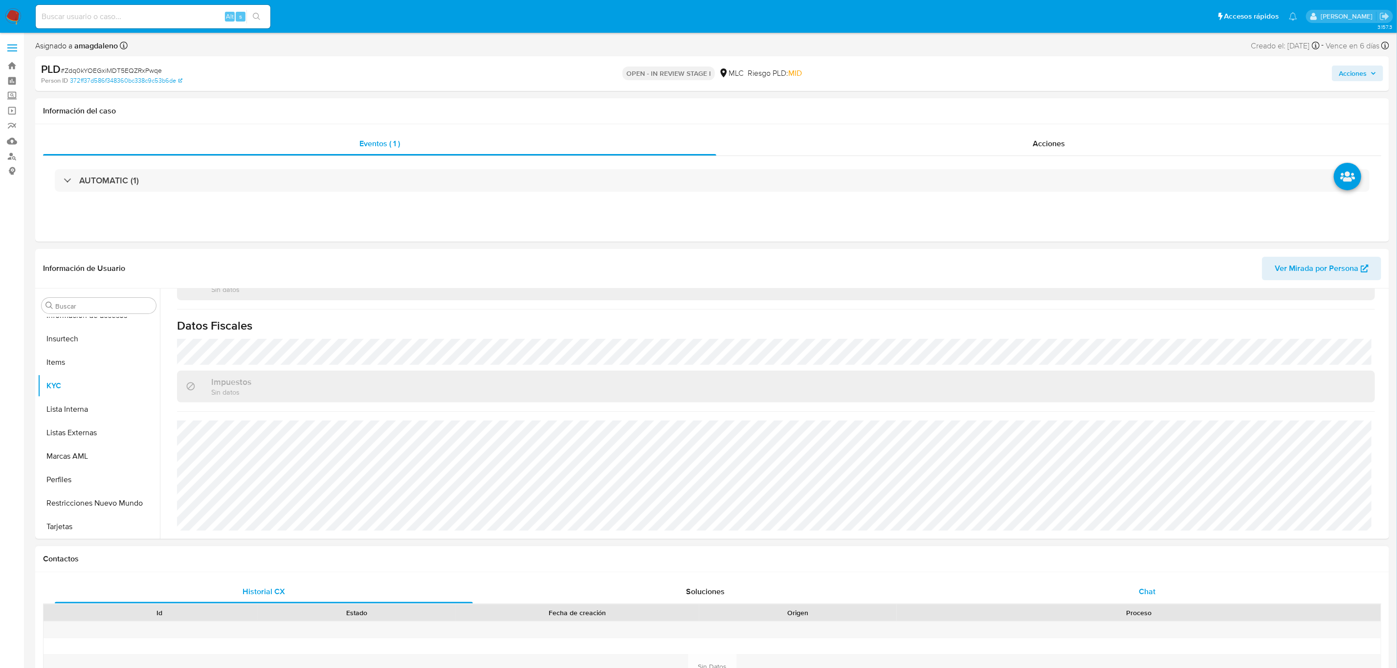
click at [1139, 580] on div "Chat" at bounding box center [1147, 591] width 418 height 23
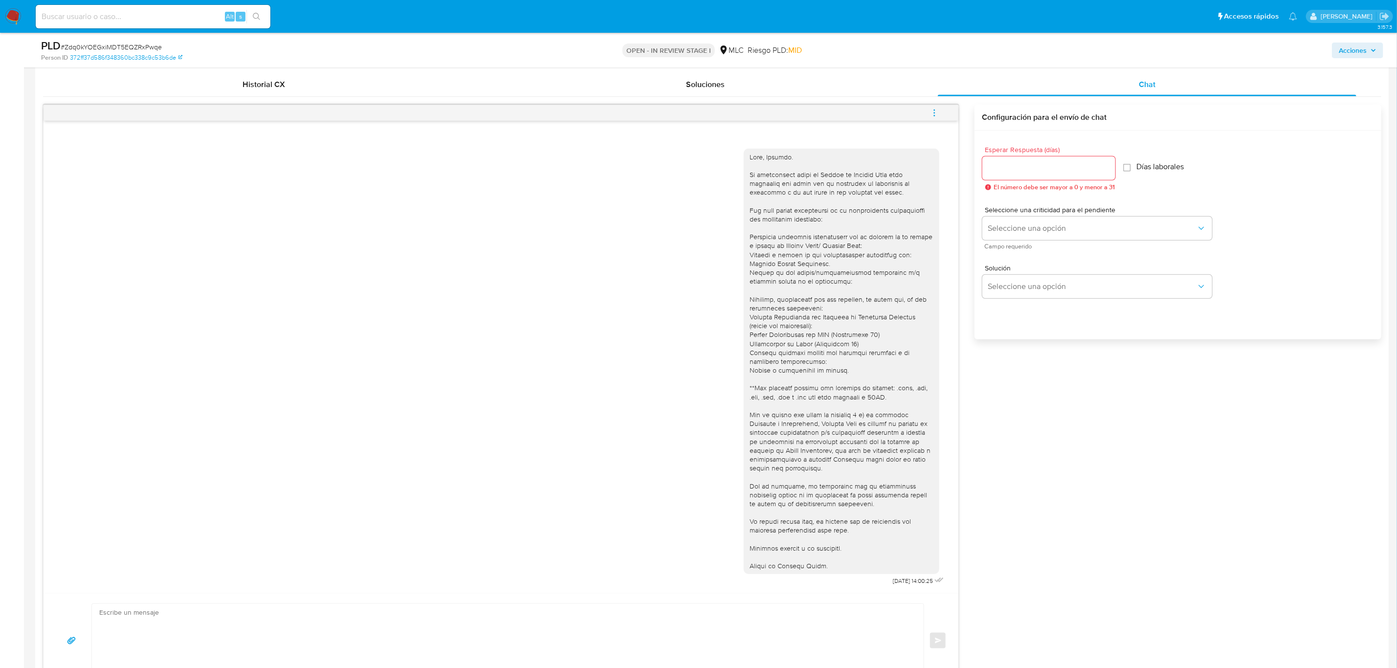
scroll to position [464, 0]
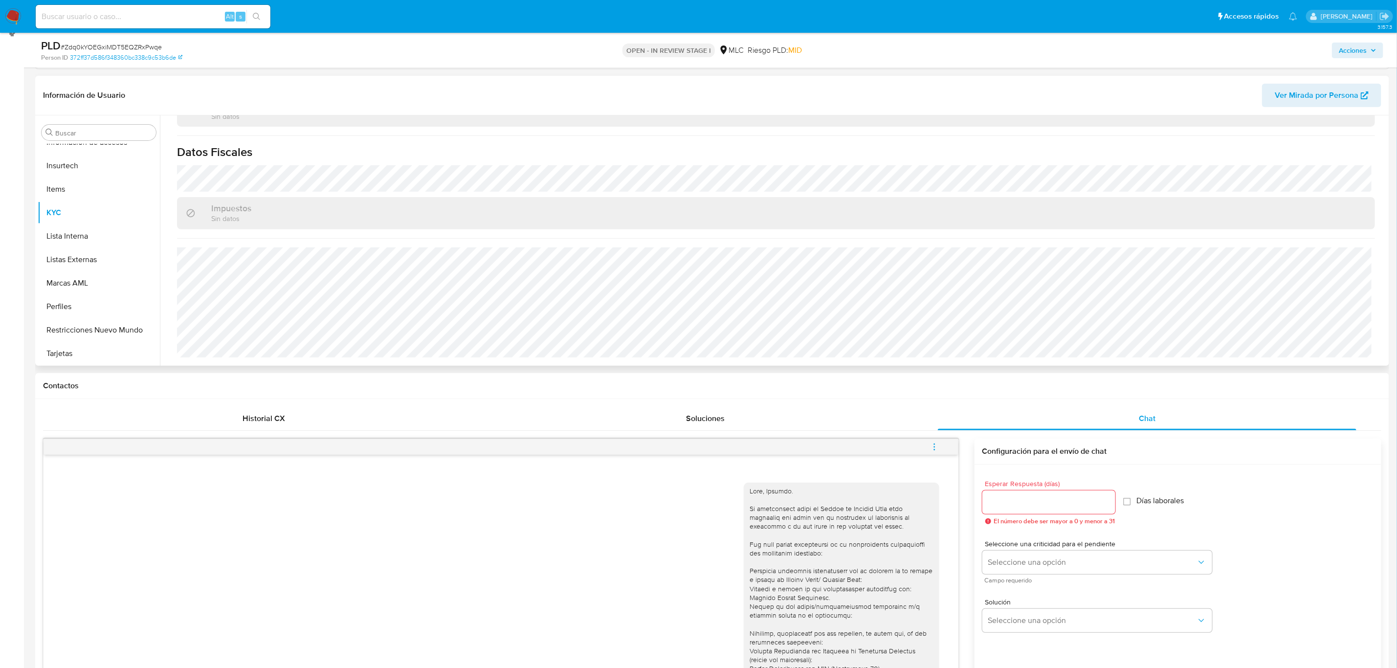
scroll to position [367, 0]
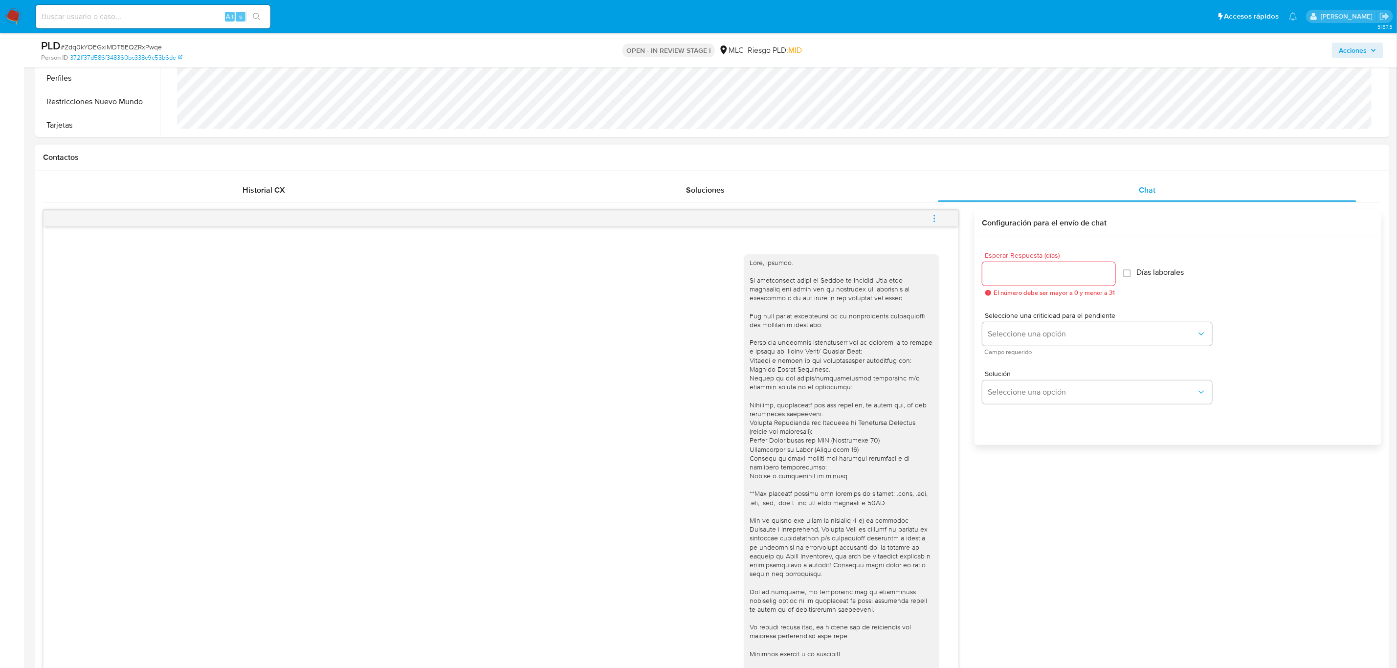
click at [714, 315] on div "02/09/2025 14:00:25" at bounding box center [501, 470] width 891 height 447
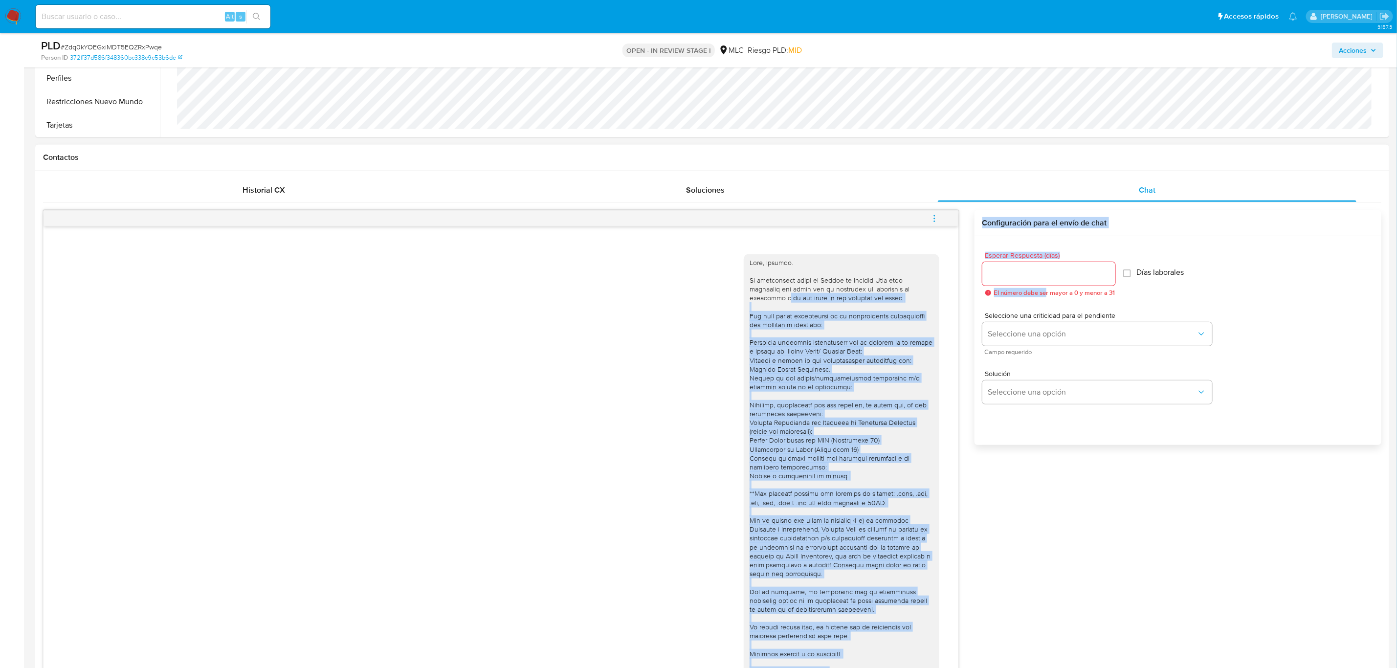
drag, startPoint x: 936, startPoint y: 289, endPoint x: 1046, endPoint y: 297, distance: 110.3
click at [1046, 297] on div "02/09/2025 14:00:25 Enviar Configuración para el envío de chat Esperar Respuest…" at bounding box center [712, 502] width 1339 height 584
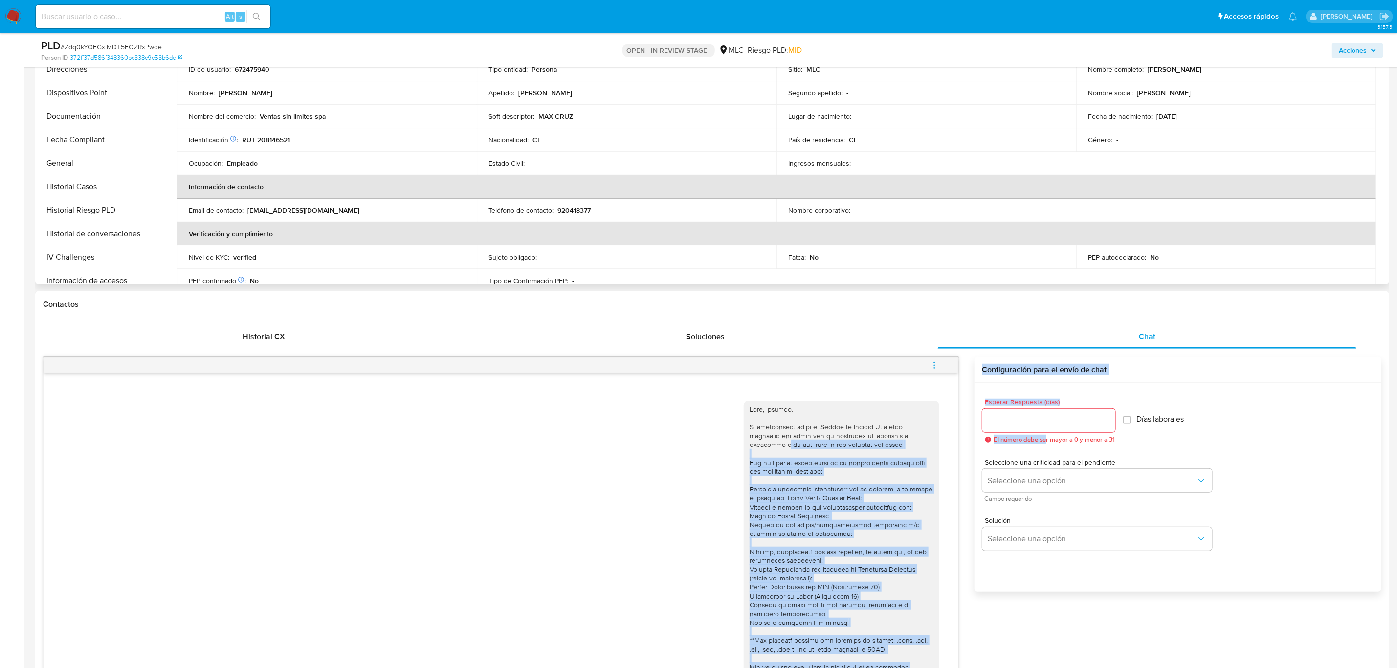
scroll to position [0, 0]
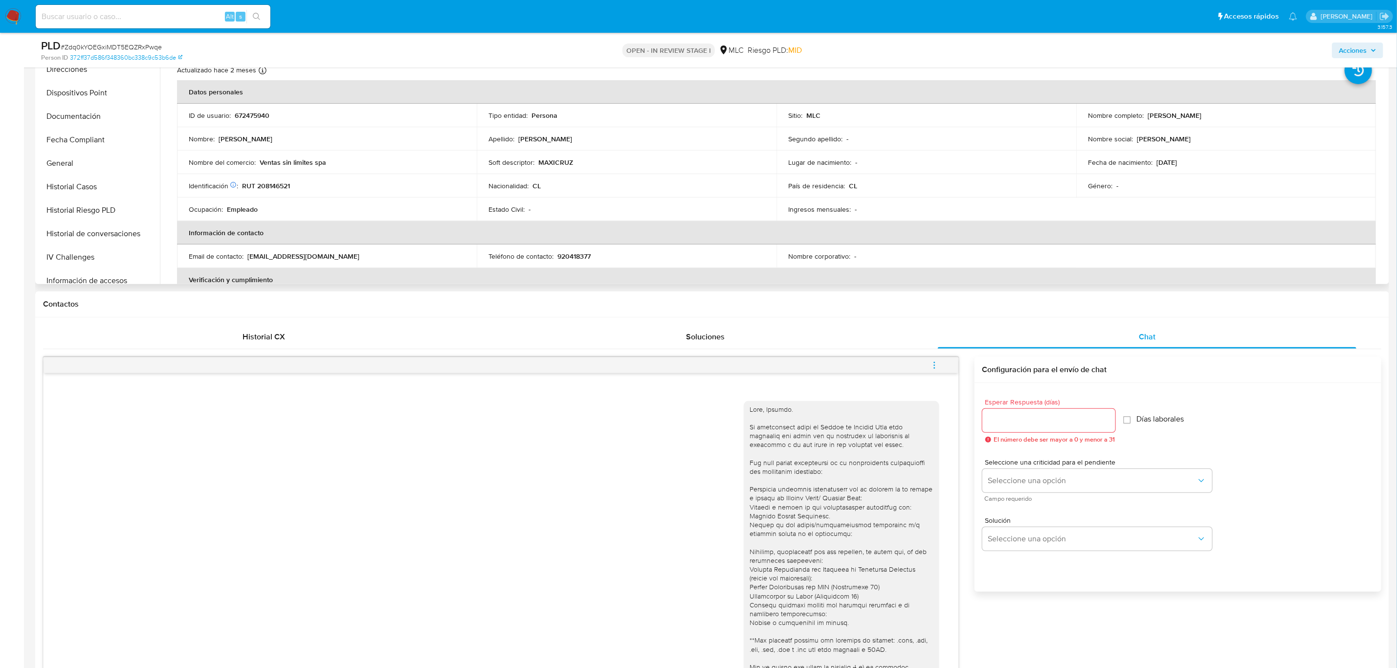
click at [1117, 257] on table "Datos personales ID de usuario : 672475940 Tipo entidad : Persona Sitio : MLC N…" at bounding box center [776, 256] width 1199 height 352
click at [93, 103] on button "Archivos adjuntos" at bounding box center [95, 97] width 114 height 23
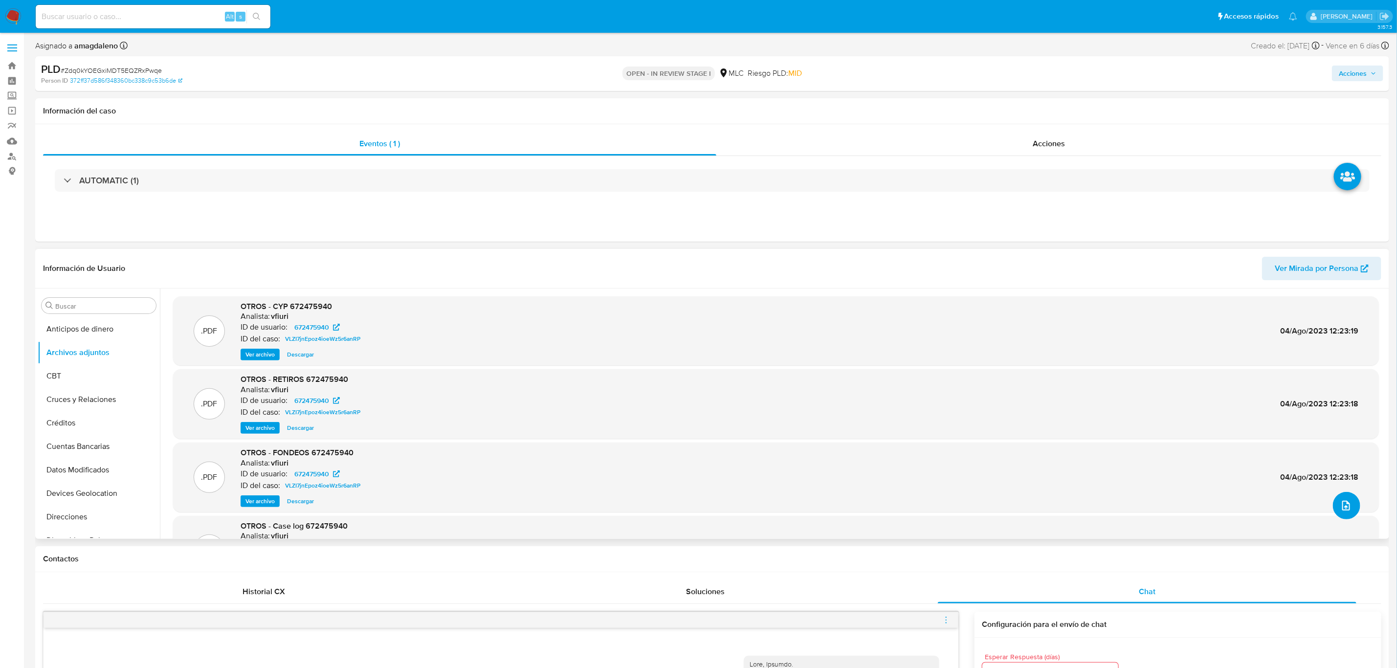
click at [1341, 509] on icon "upload-file" at bounding box center [1347, 506] width 12 height 12
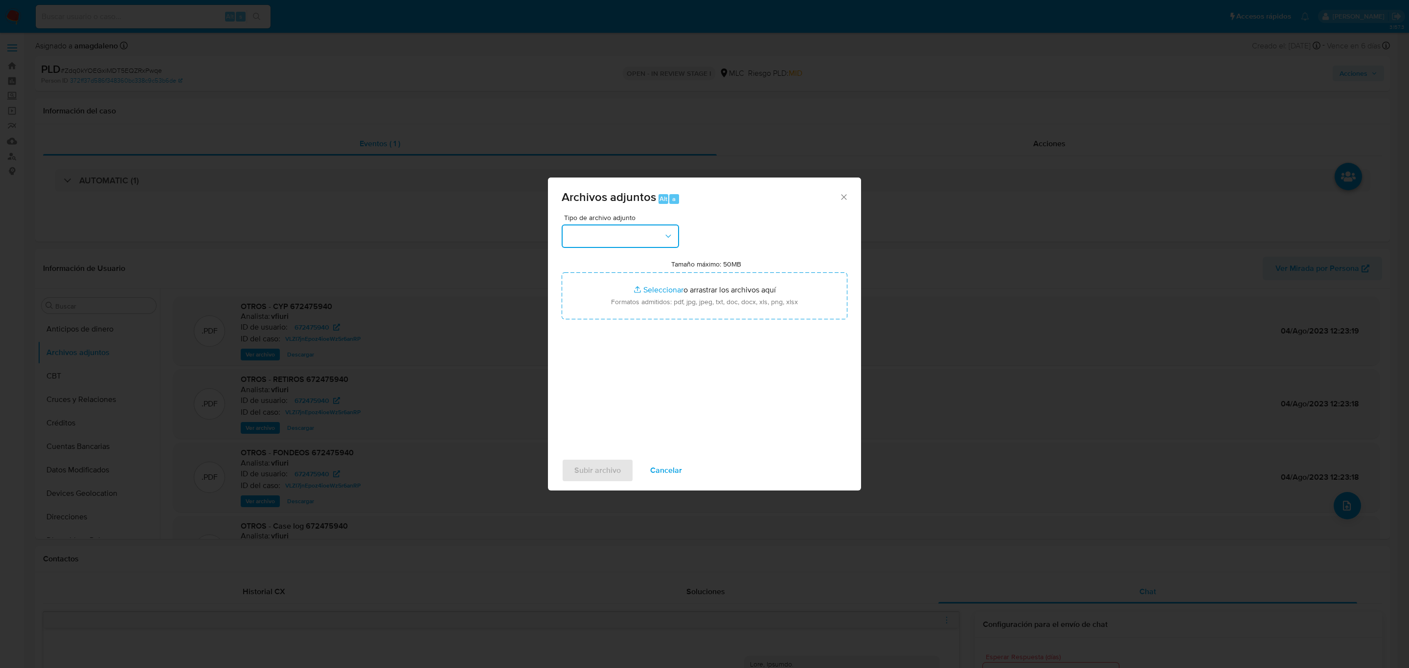
click at [599, 235] on button "button" at bounding box center [620, 236] width 117 height 23
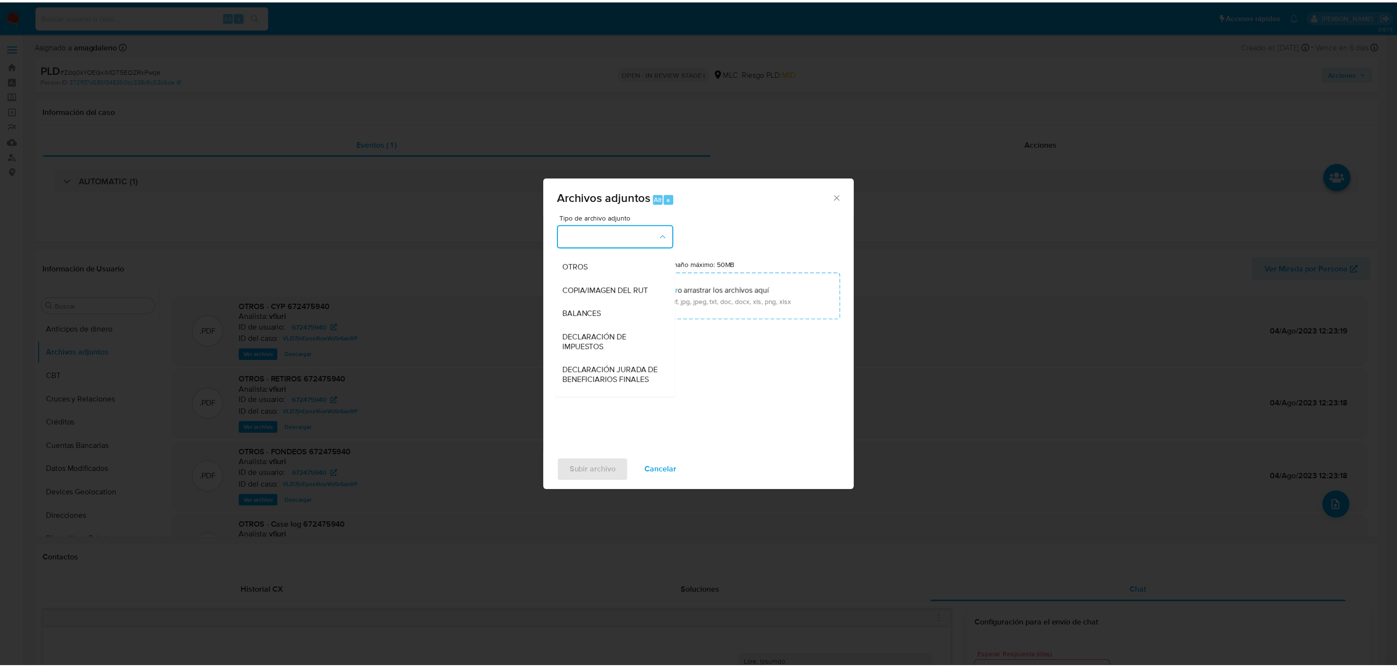
scroll to position [113, 0]
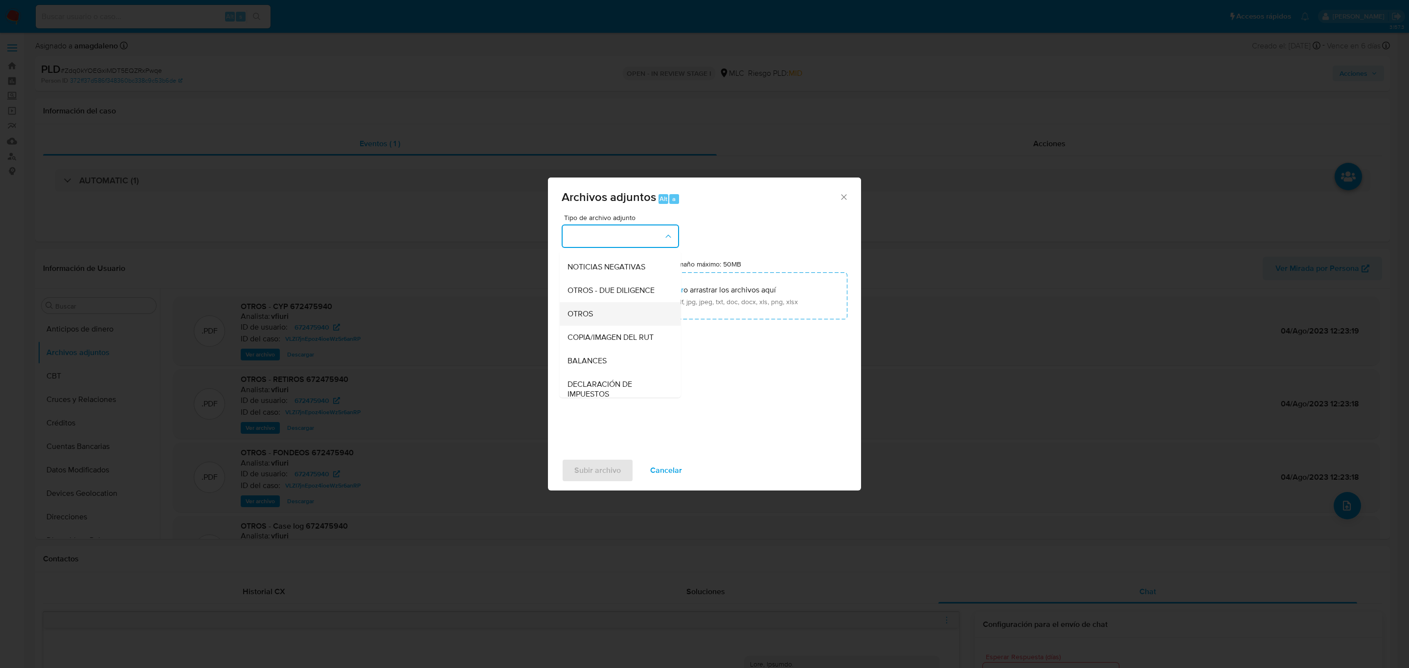
click at [592, 317] on span "OTROS" at bounding box center [579, 314] width 25 height 10
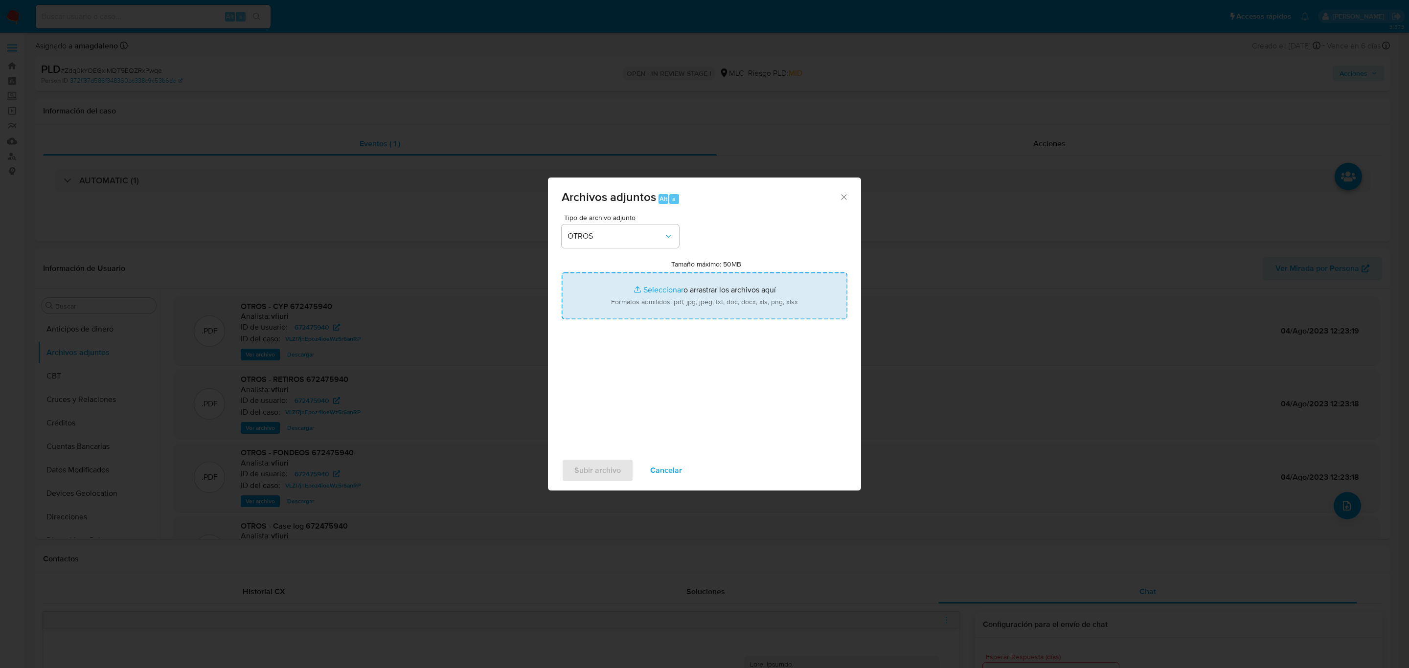
click at [659, 289] on input "Tamaño máximo: 50MB Seleccionar archivos" at bounding box center [705, 295] width 286 height 47
click at [666, 291] on input "Tamaño máximo: 50MB Seleccionar archivos" at bounding box center [705, 295] width 286 height 47
click at [671, 288] on input "Tamaño máximo: 50MB Seleccionar archivos" at bounding box center [705, 295] width 286 height 47
type input "C:\fakepath\672475940 - 02_09_2025.xlsx"
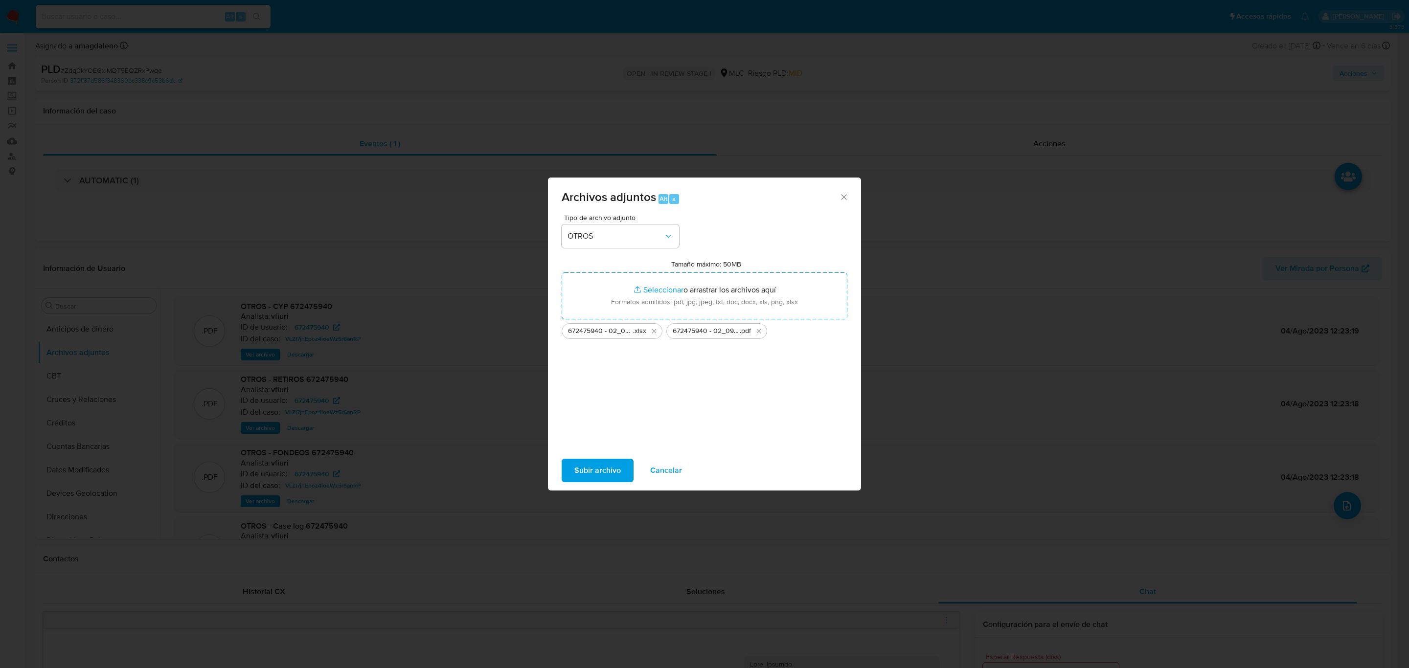
click at [591, 471] on span "Subir archivo" at bounding box center [597, 471] width 46 height 22
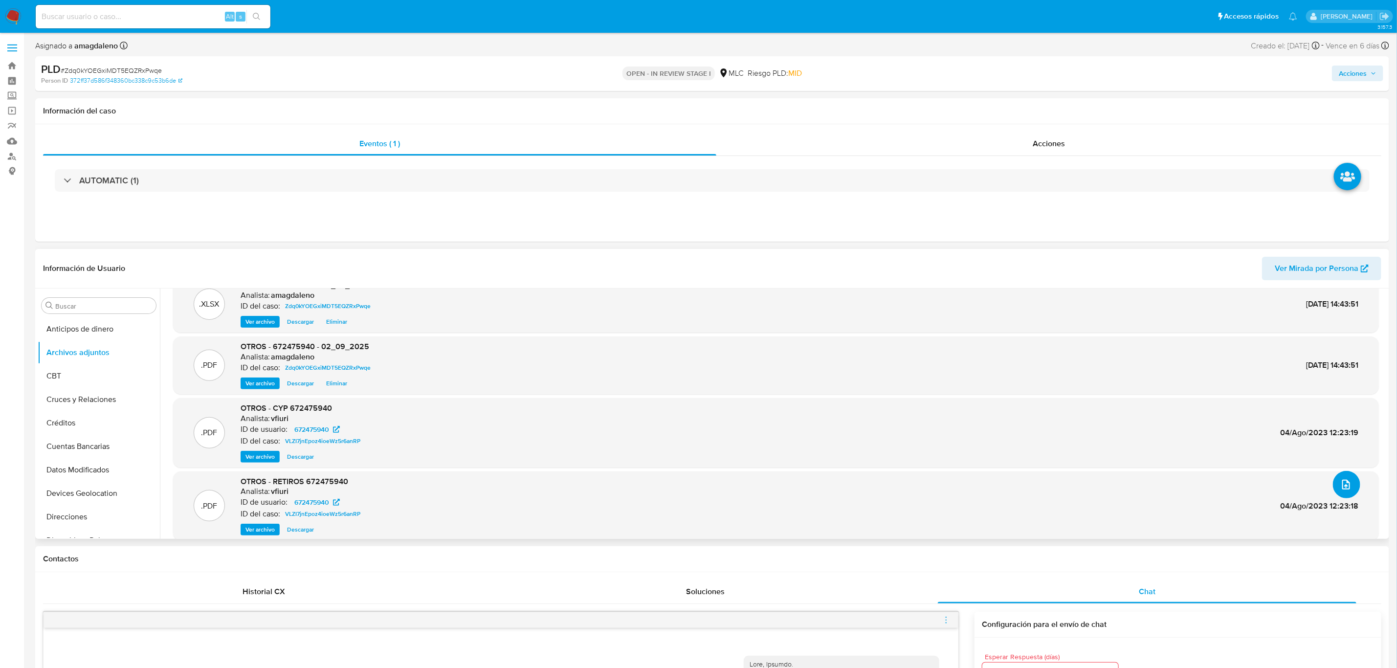
scroll to position [31, 0]
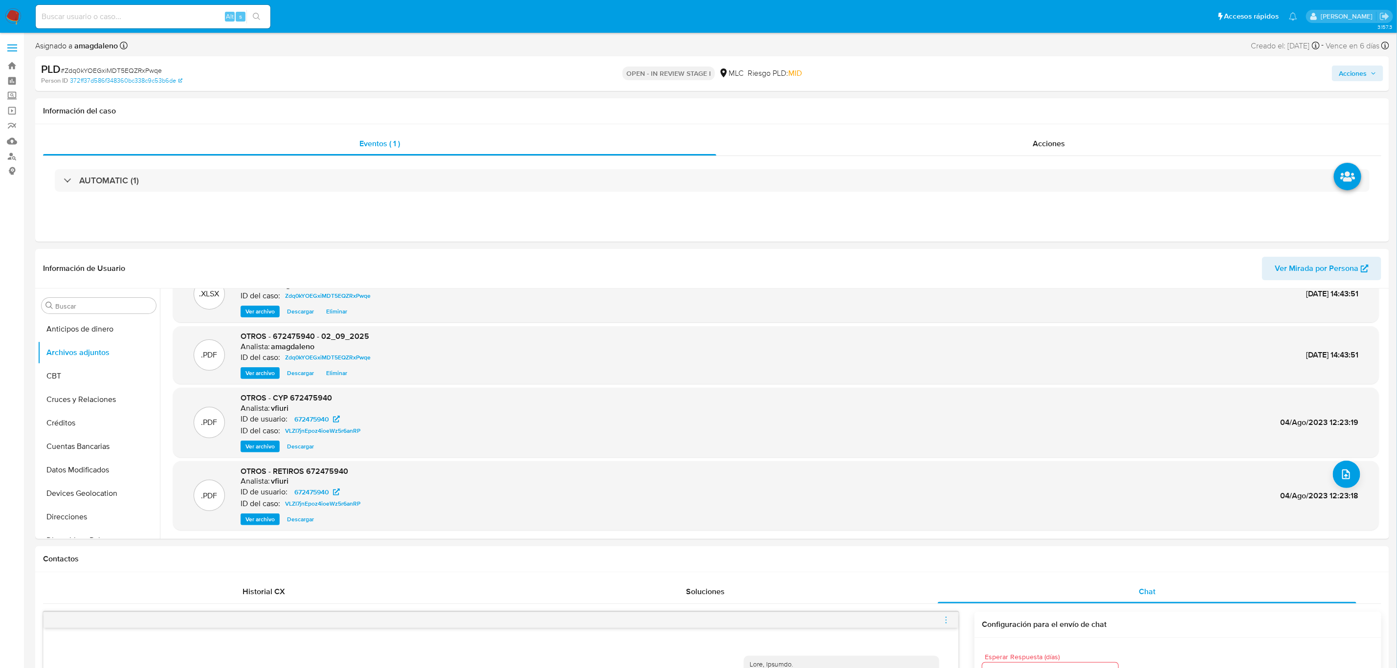
click at [1359, 74] on span "Acciones" at bounding box center [1353, 74] width 28 height 16
click at [1064, 116] on div "Resolución del caso Alt r" at bounding box center [1091, 104] width 93 height 25
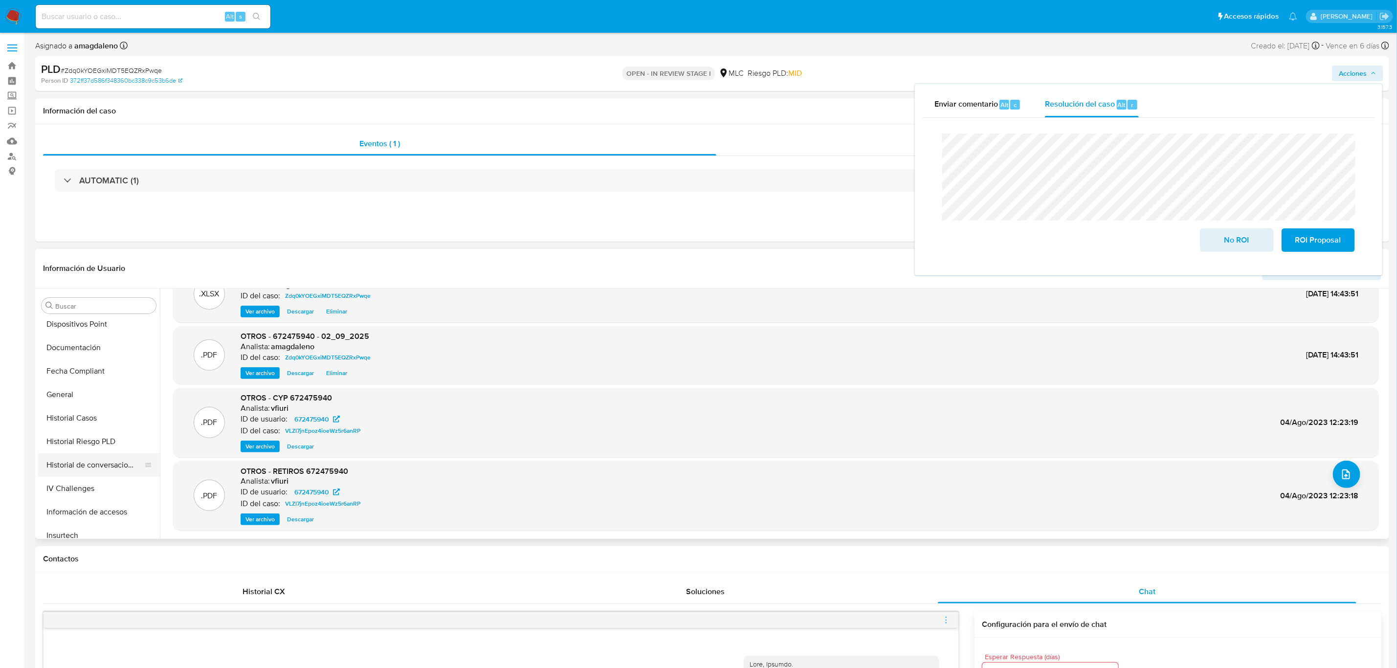
scroll to position [220, 0]
click at [65, 403] on button "Historial Casos" at bounding box center [95, 414] width 114 height 23
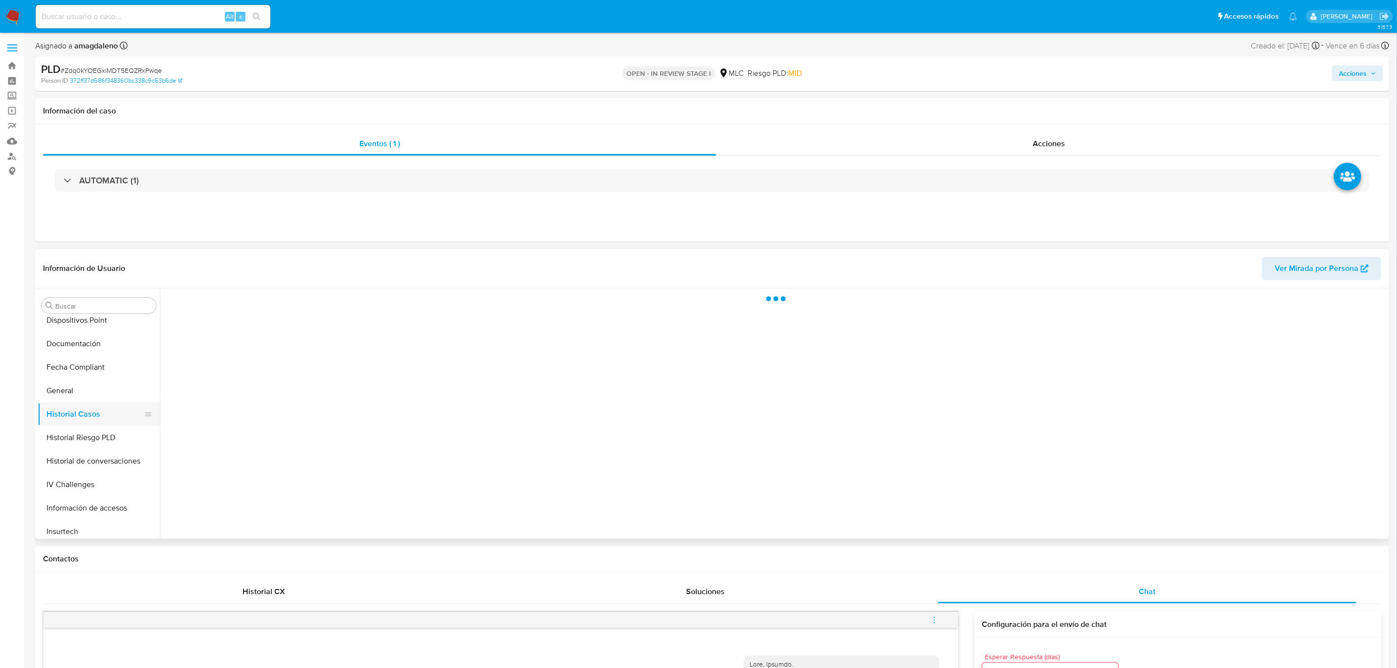
scroll to position [0, 0]
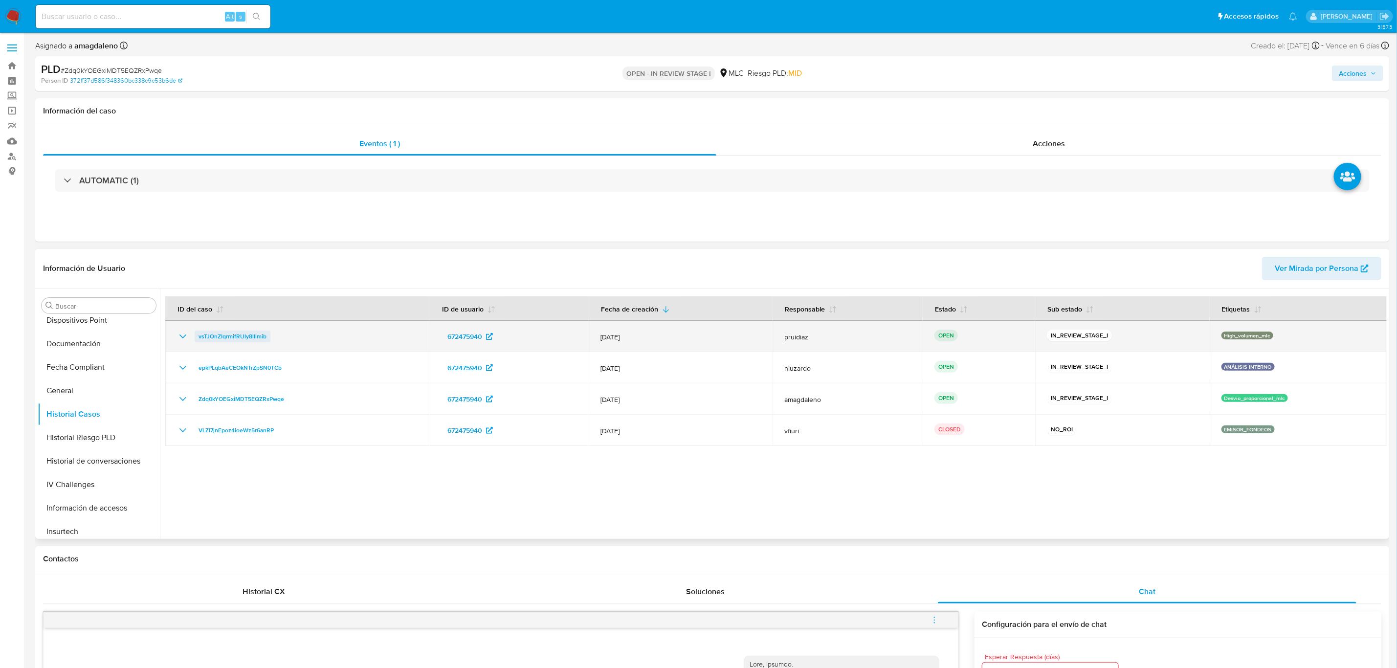
drag, startPoint x: 304, startPoint y: 340, endPoint x: 197, endPoint y: 342, distance: 107.1
click at [197, 342] on div "vsTJOnZIqrmifRUIy8lllmib" at bounding box center [297, 337] width 241 height 12
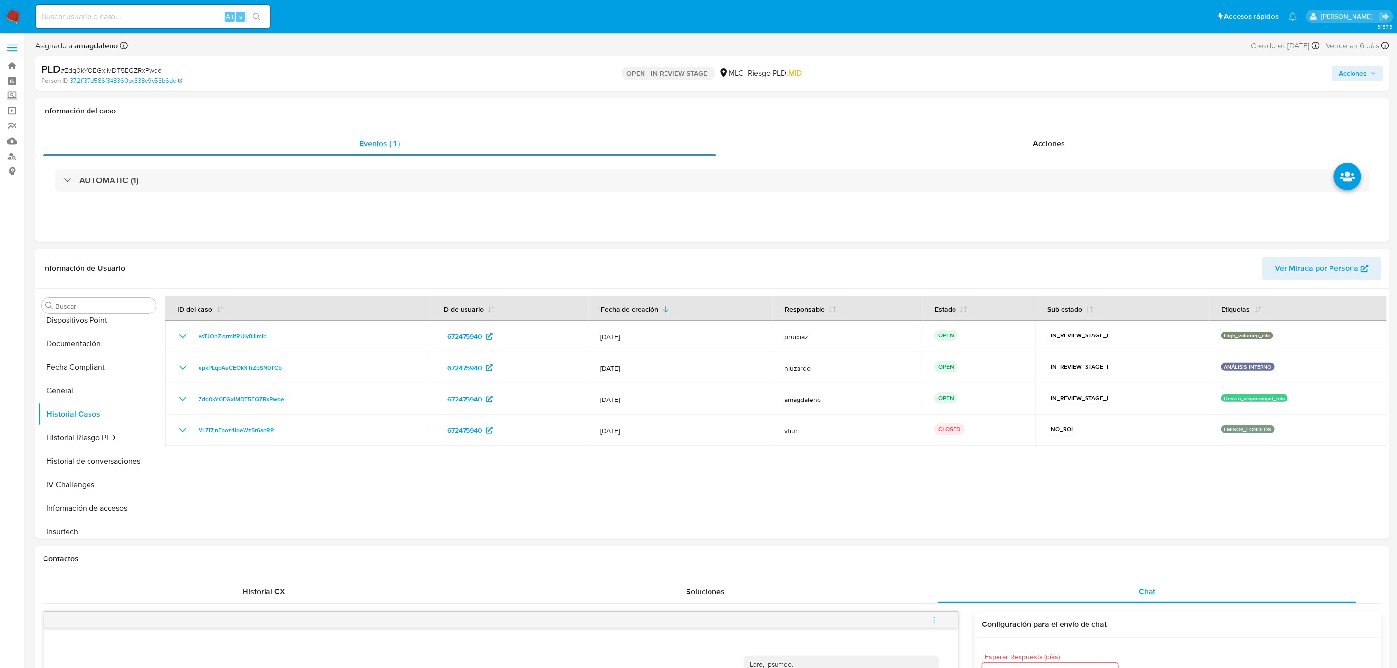
click at [1350, 72] on span "Acciones" at bounding box center [1353, 74] width 28 height 16
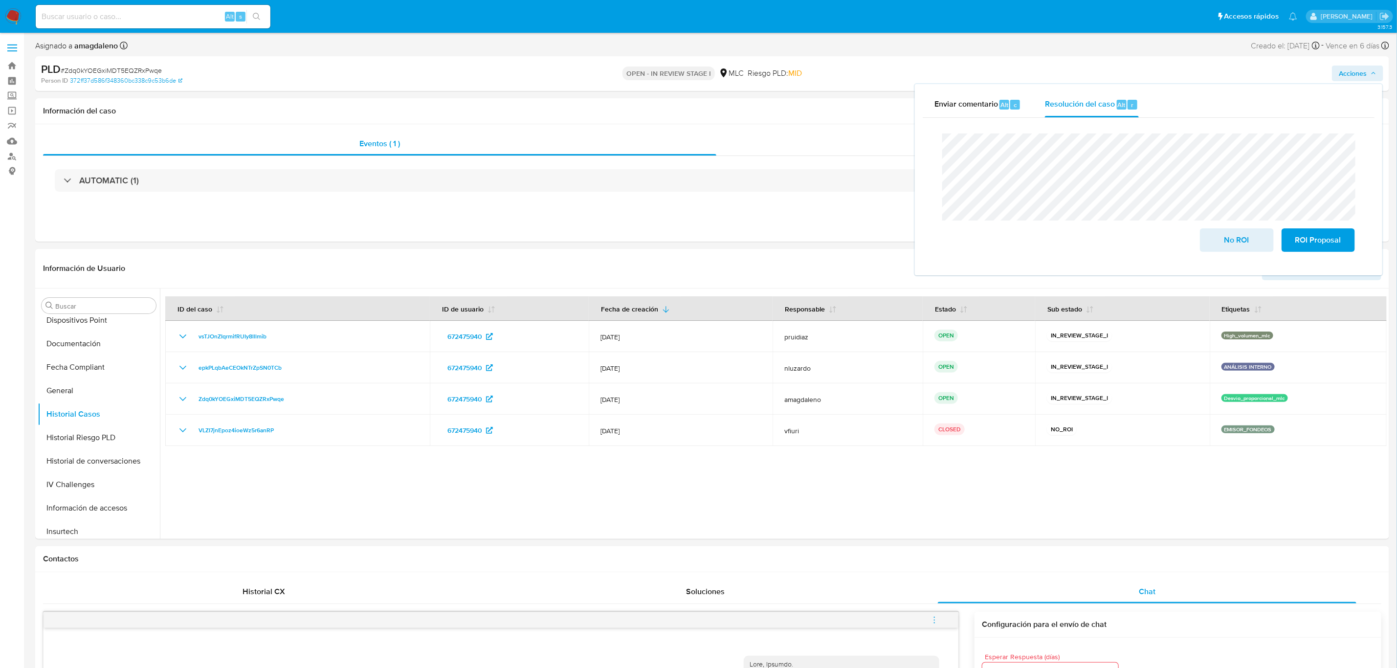
click at [0, 0] on lt-span "con" at bounding box center [0, 0] width 0 height 0
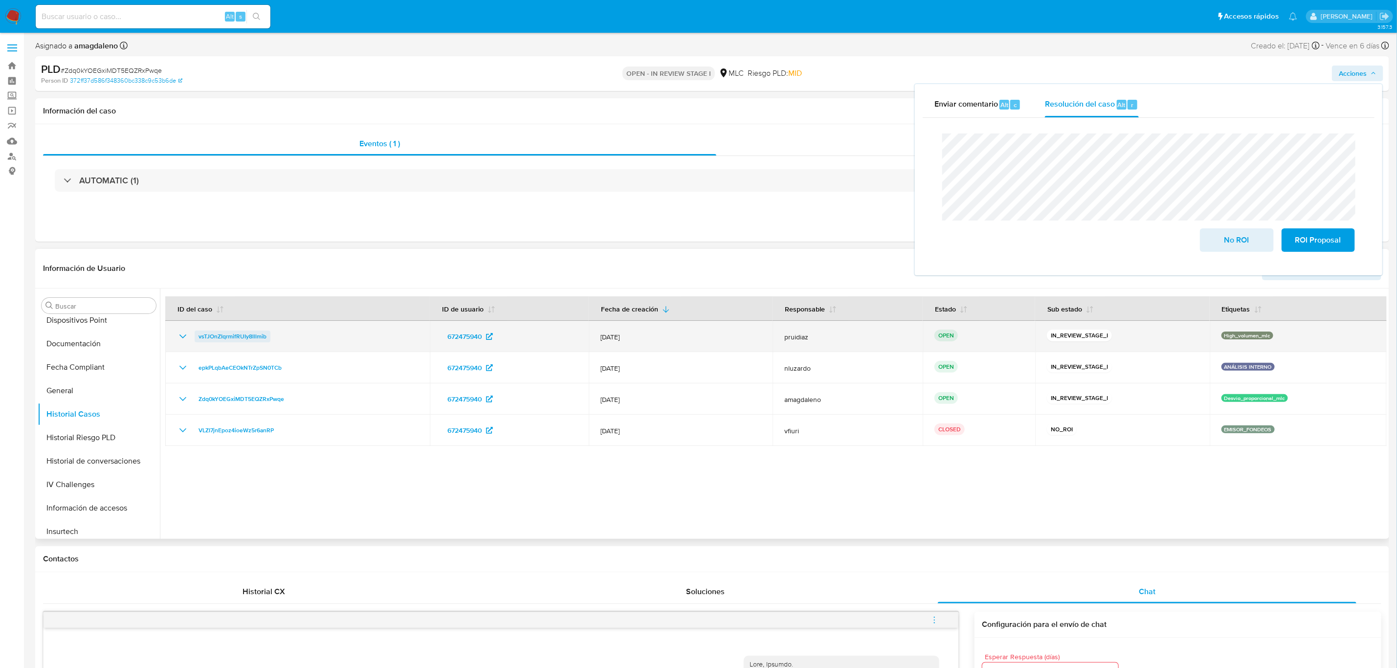
drag, startPoint x: 292, startPoint y: 337, endPoint x: 196, endPoint y: 339, distance: 96.9
click at [196, 339] on div "vsTJOnZIqrmifRUIy8lllmib" at bounding box center [297, 337] width 241 height 12
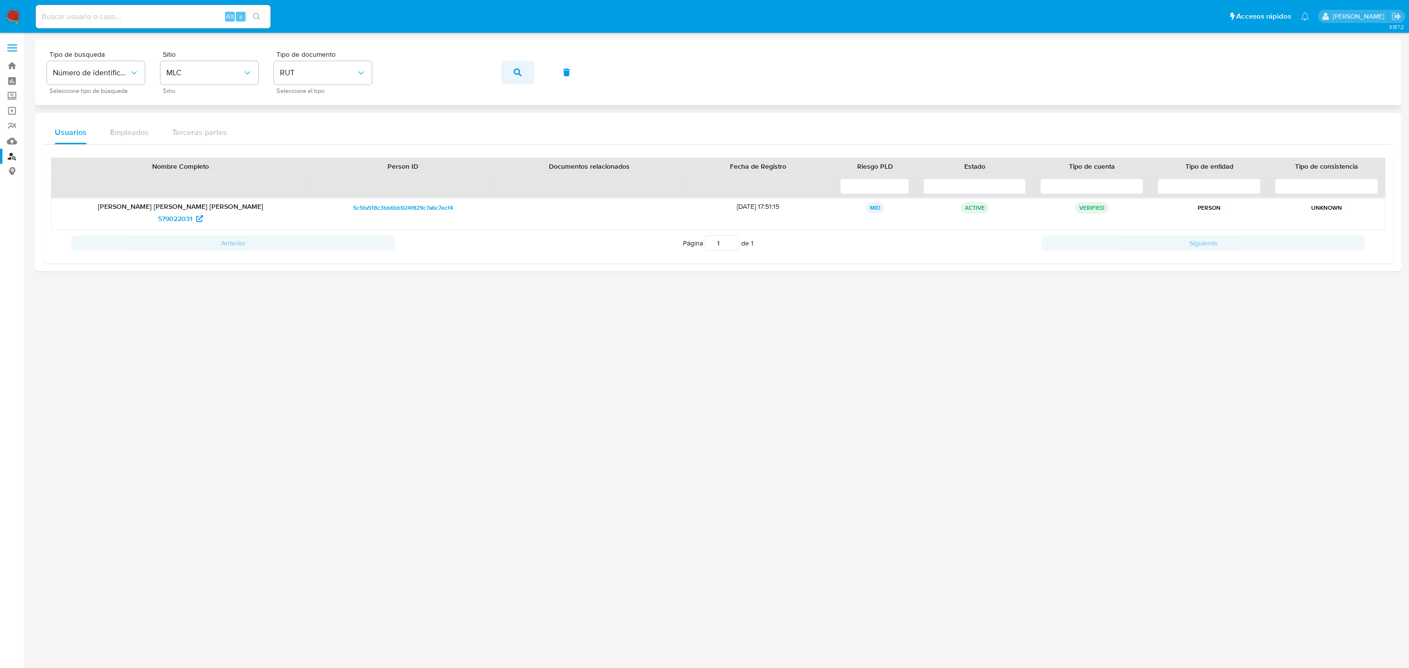
click at [524, 72] on button "button" at bounding box center [517, 72] width 33 height 23
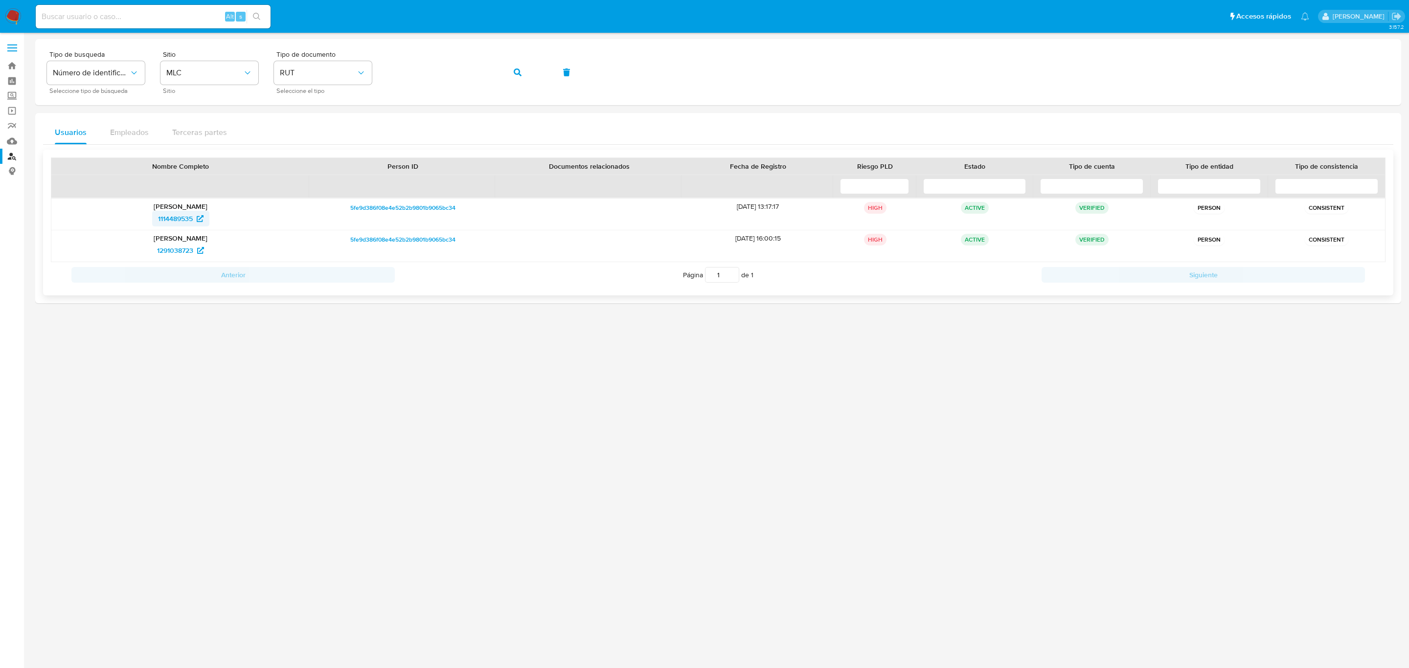
click at [169, 223] on span "1114489535" at bounding box center [175, 219] width 35 height 16
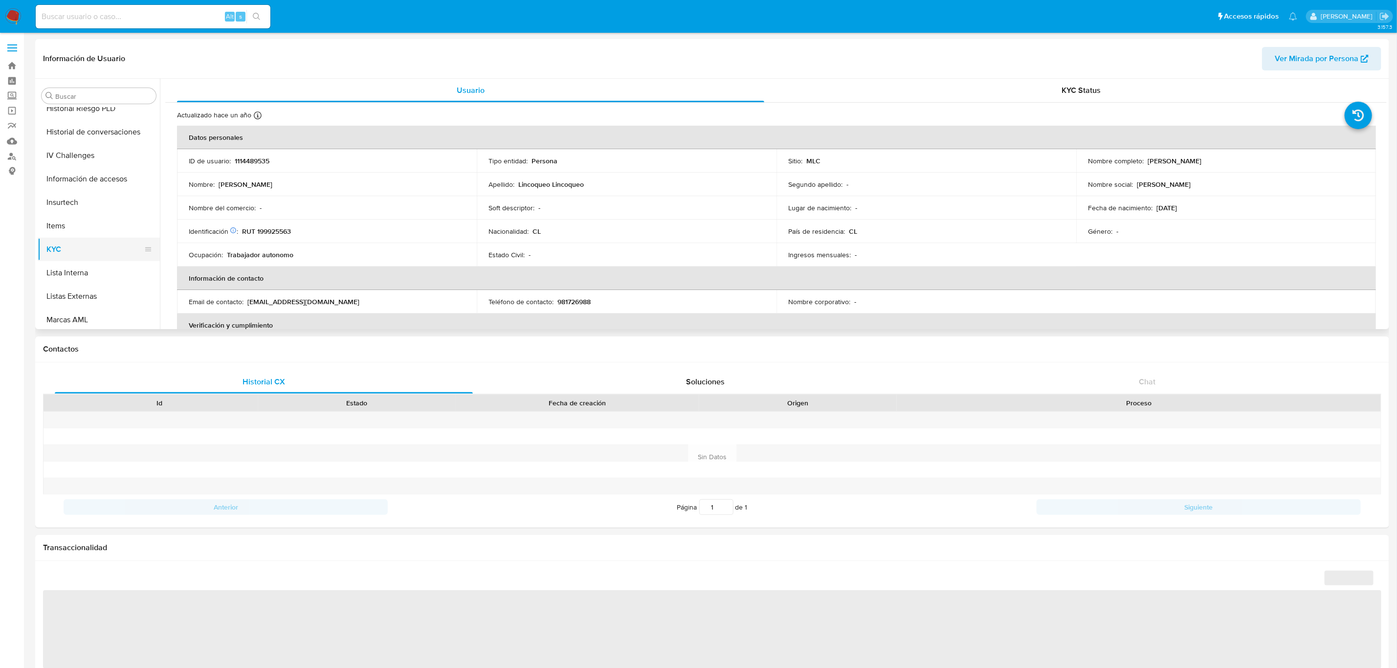
select select "10"
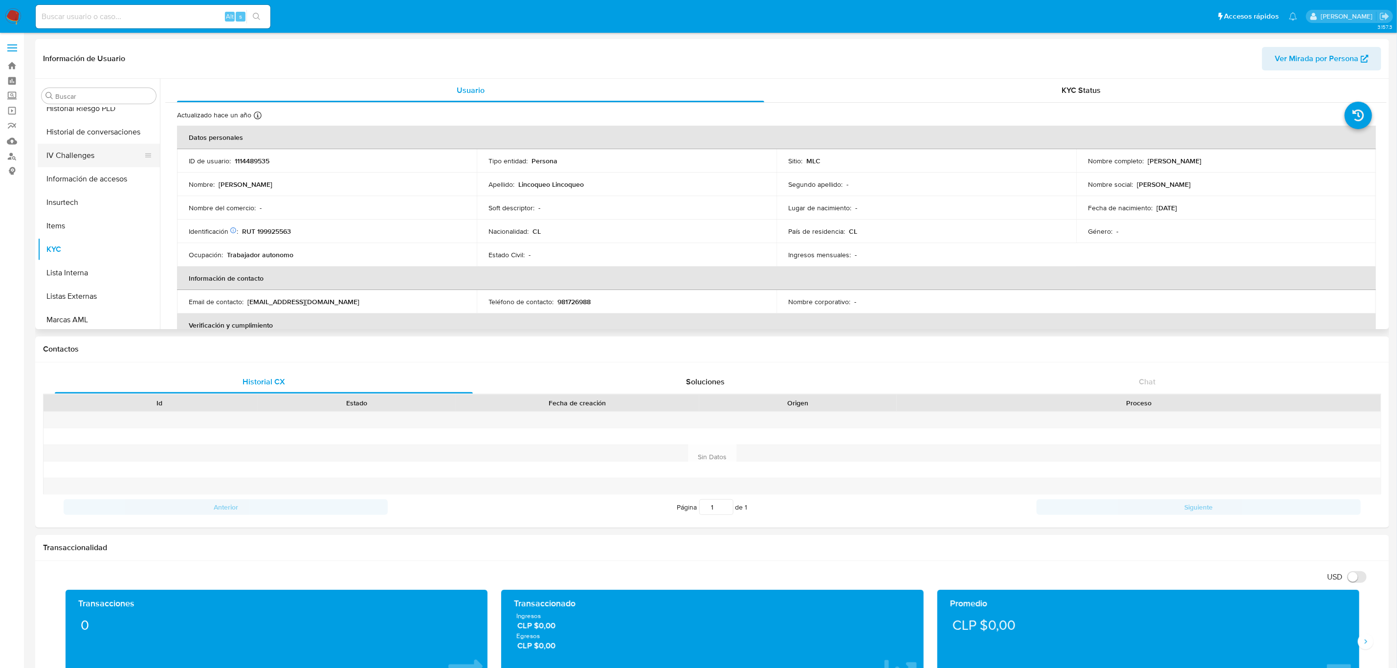
scroll to position [266, 0]
click at [91, 157] on button "Historial Casos" at bounding box center [95, 158] width 114 height 23
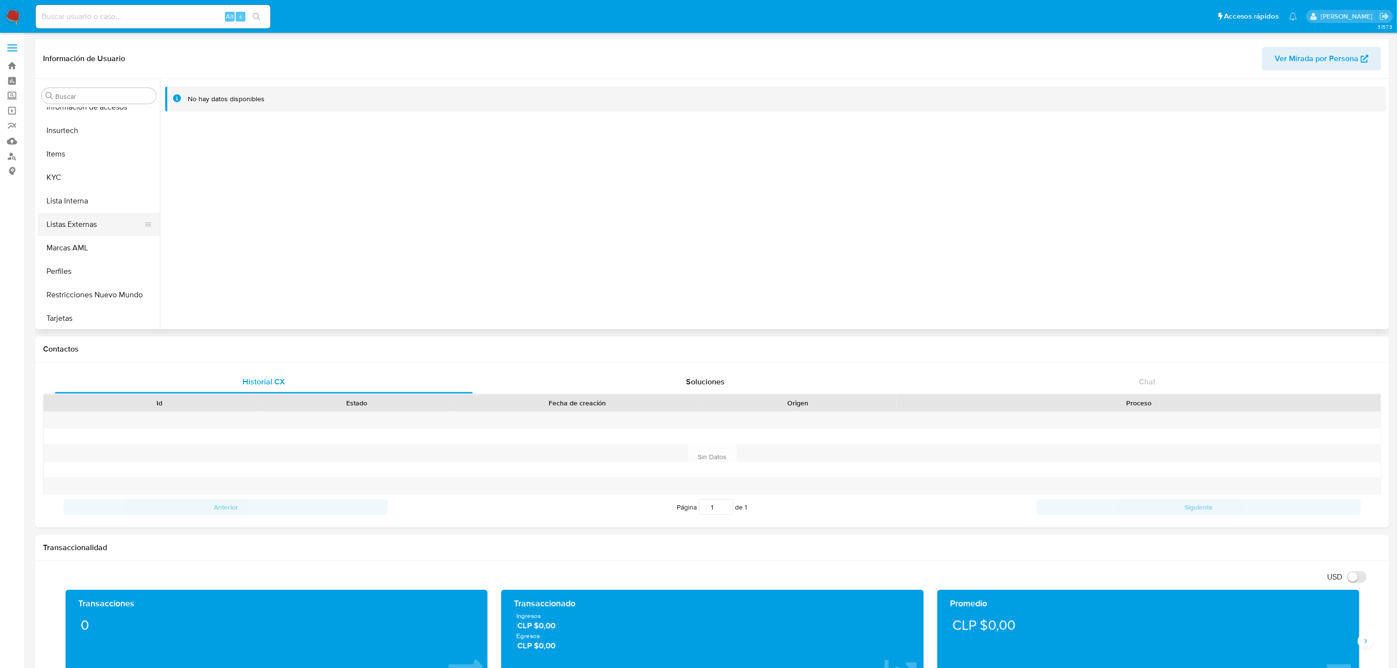
scroll to position [413, 0]
click at [65, 177] on button "KYC" at bounding box center [95, 175] width 114 height 23
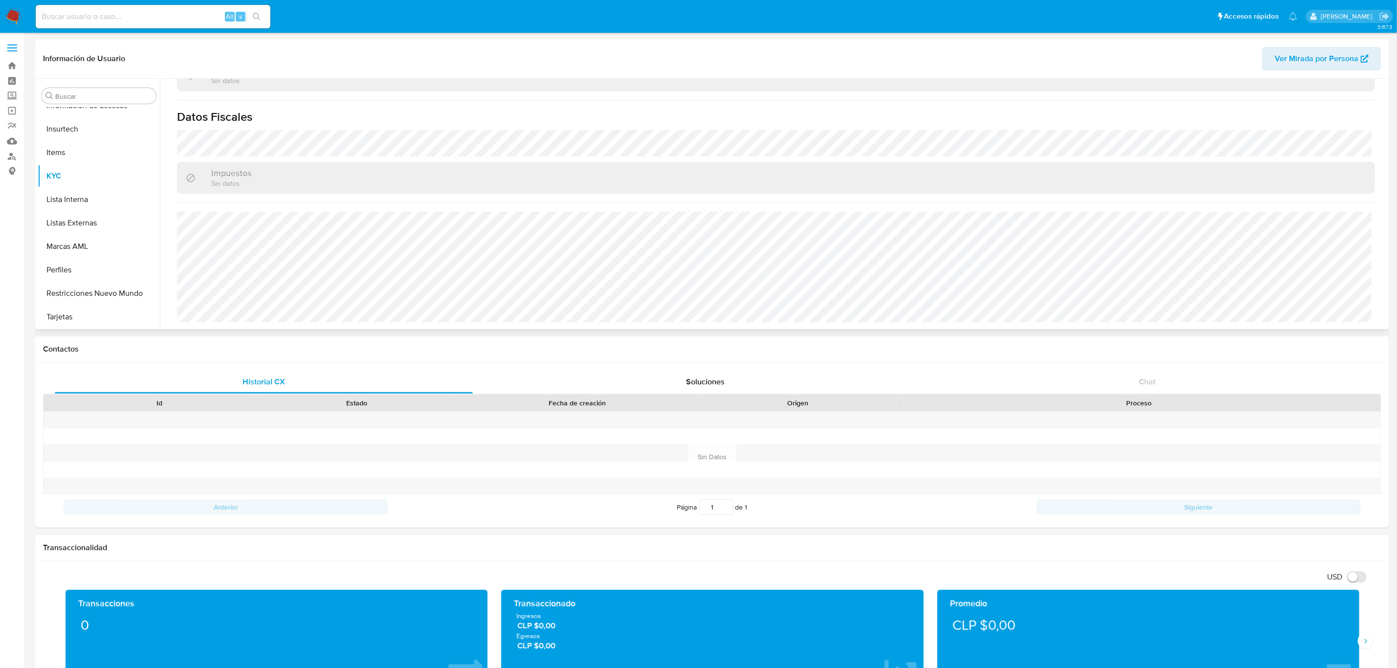
scroll to position [530, 0]
